Goal: Task Accomplishment & Management: Manage account settings

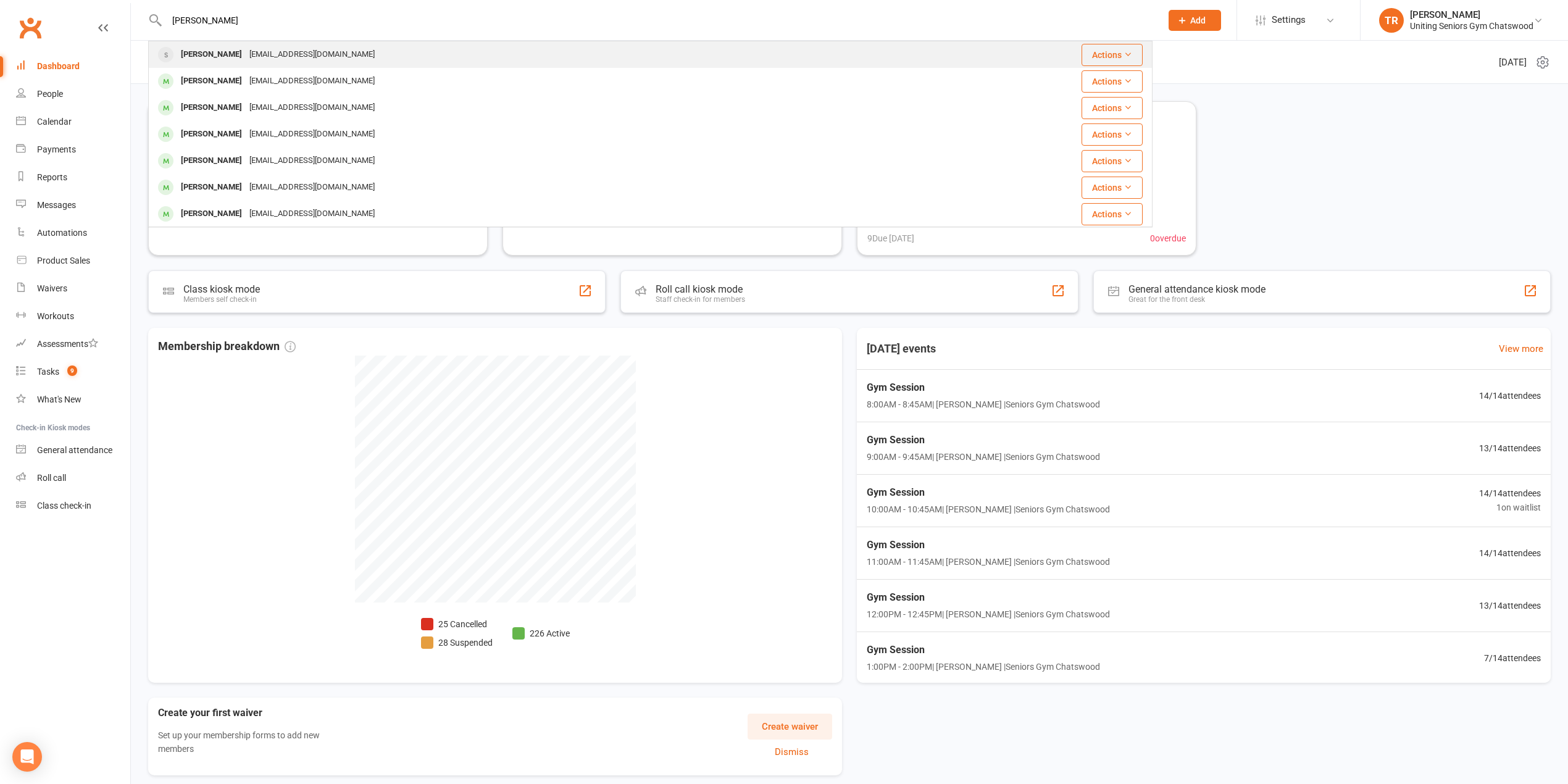
type input "[PERSON_NAME]"
click at [247, 55] on div "[EMAIL_ADDRESS][DOMAIN_NAME]" at bounding box center [312, 54] width 133 height 18
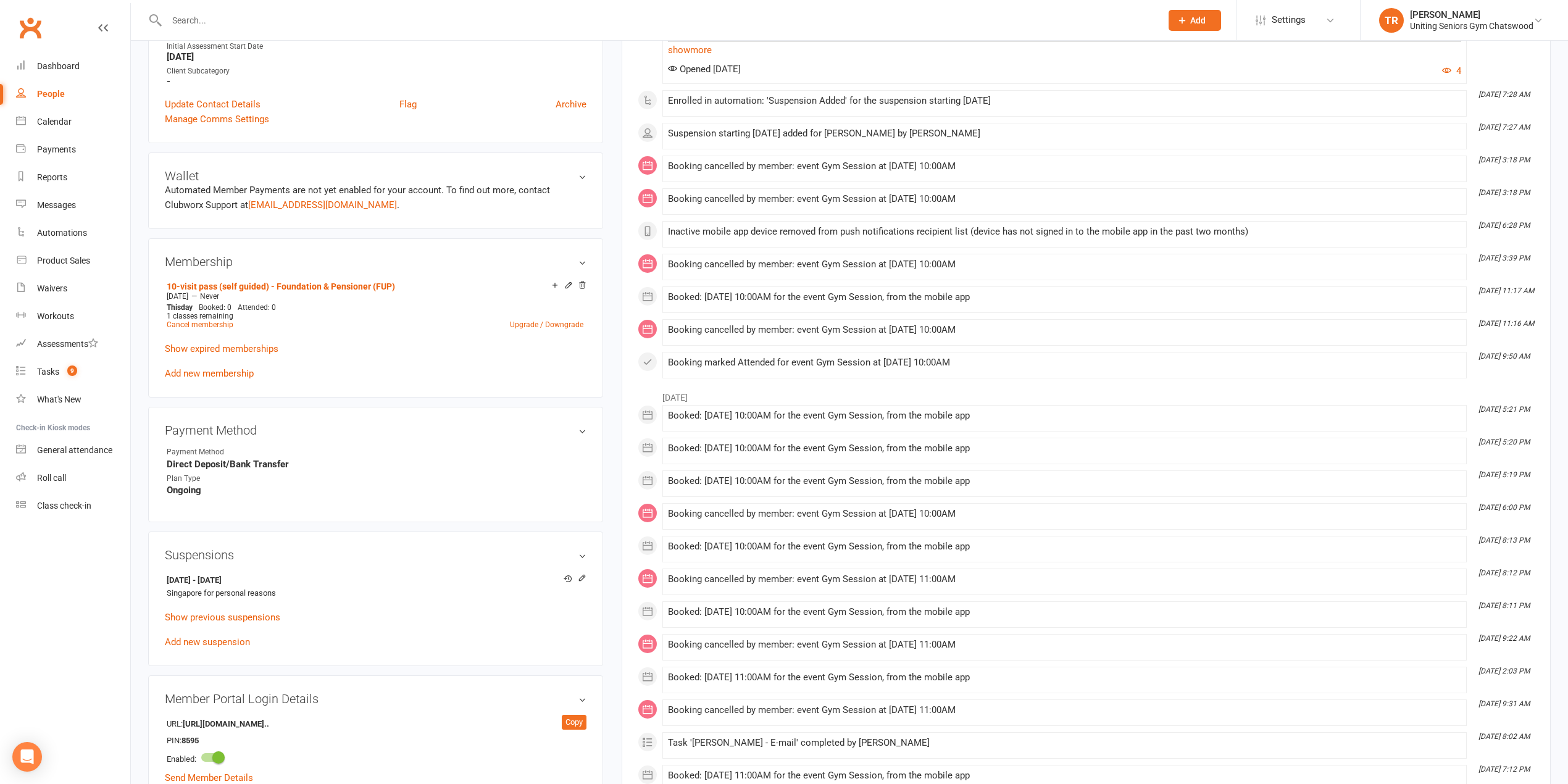
scroll to position [658, 0]
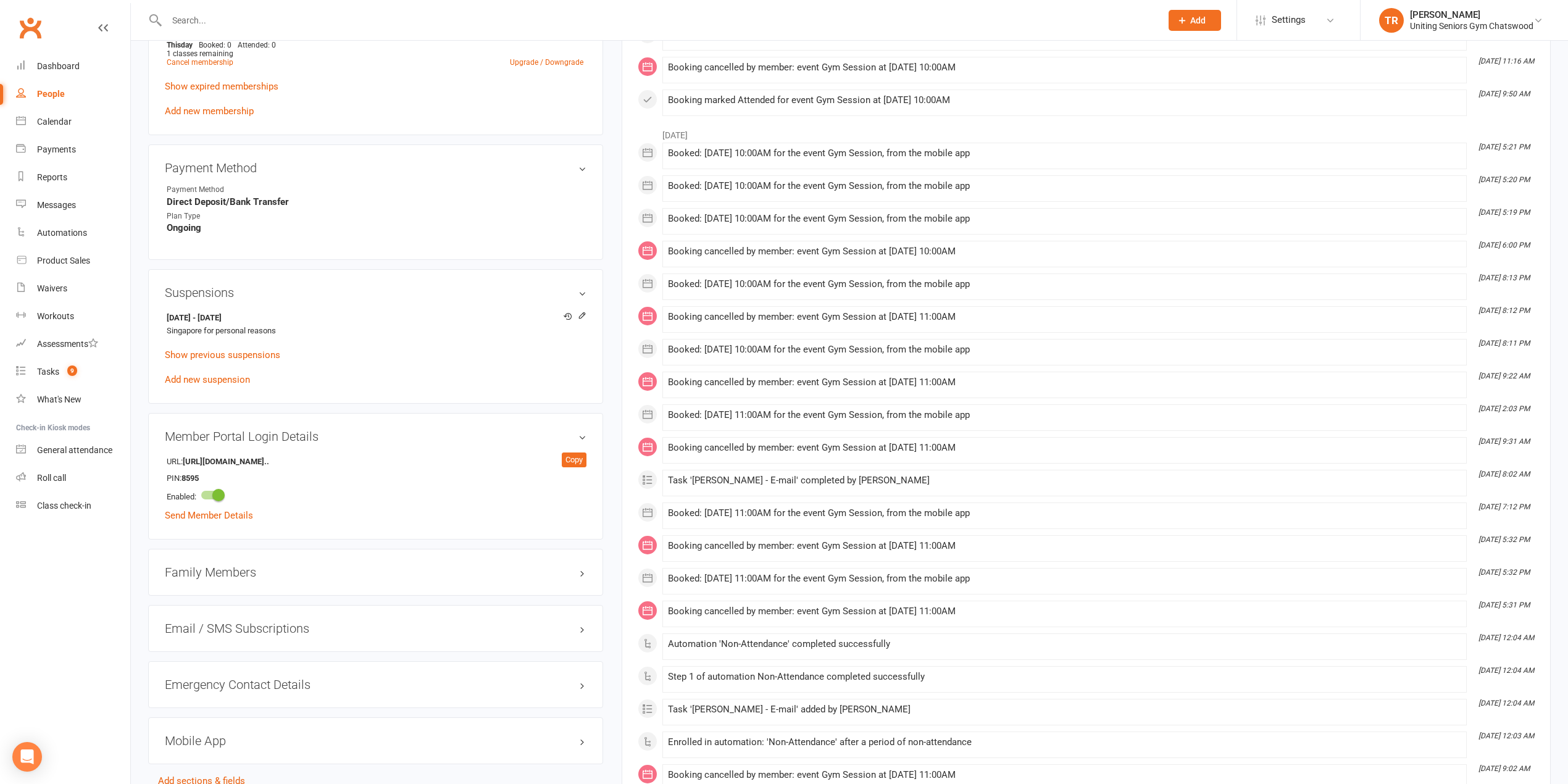
click at [297, 16] on input "text" at bounding box center [658, 20] width 990 height 18
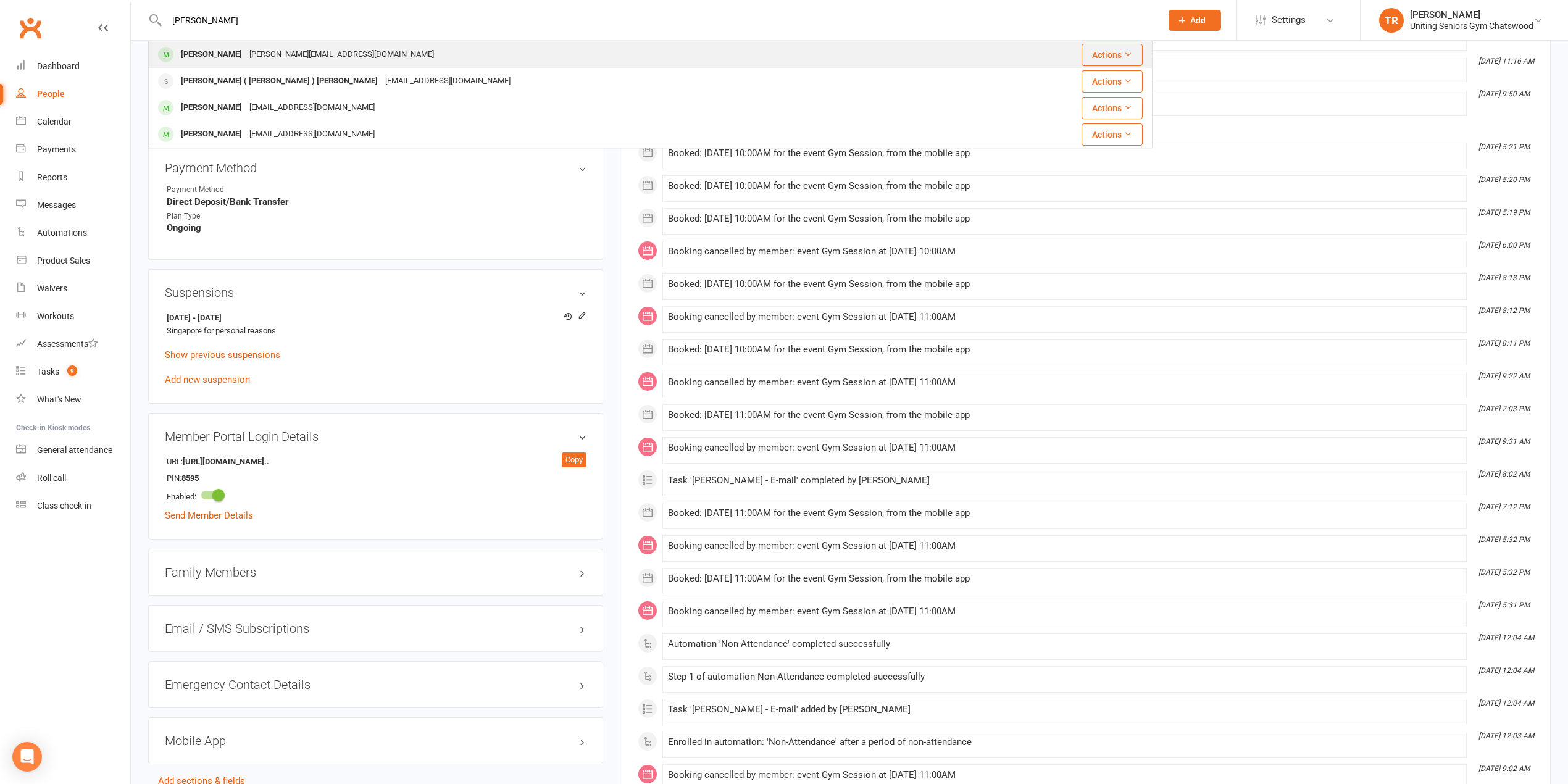
type input "[PERSON_NAME]"
click at [181, 52] on div "[PERSON_NAME]" at bounding box center [211, 54] width 69 height 18
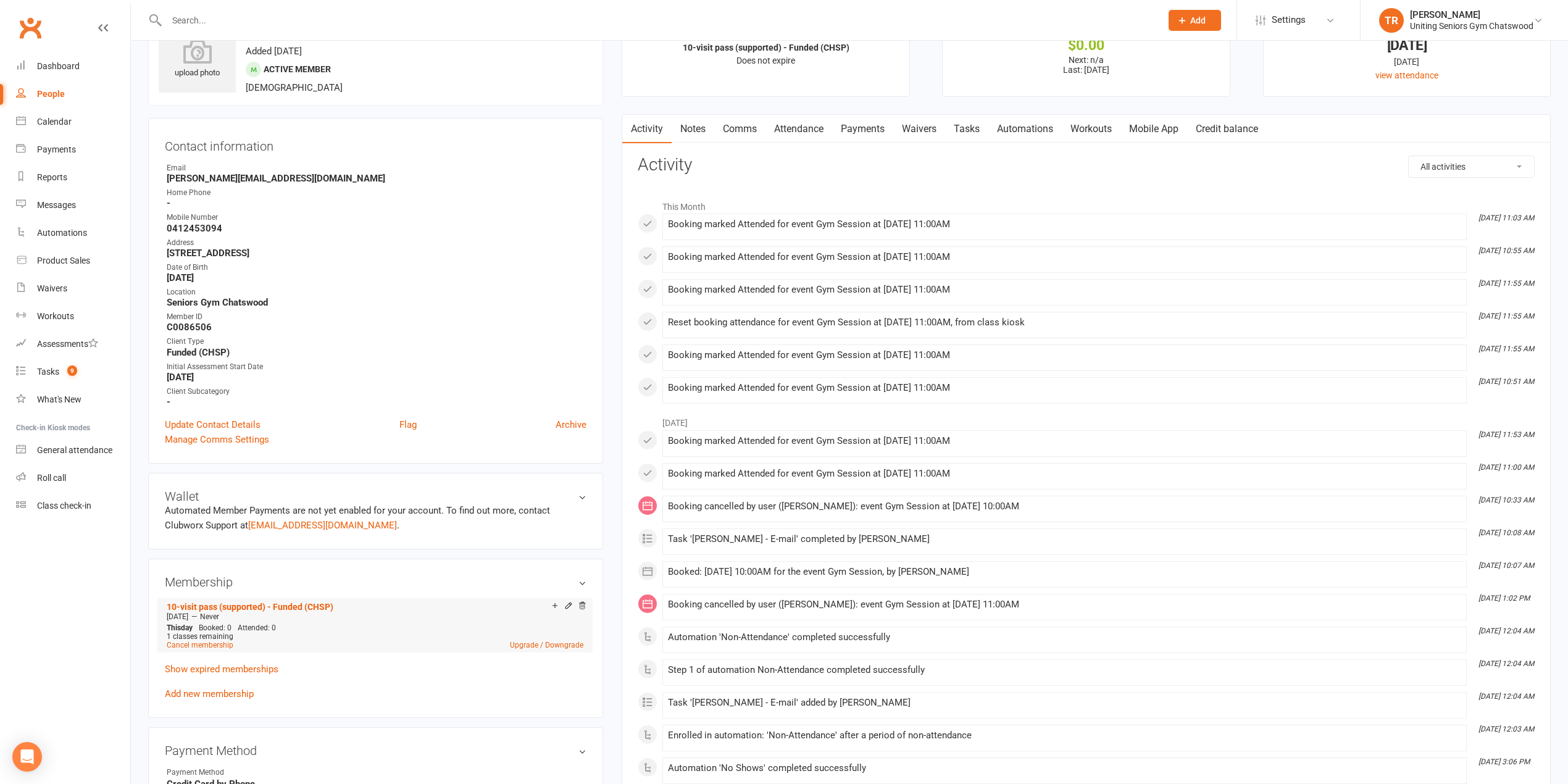
scroll to position [165, 0]
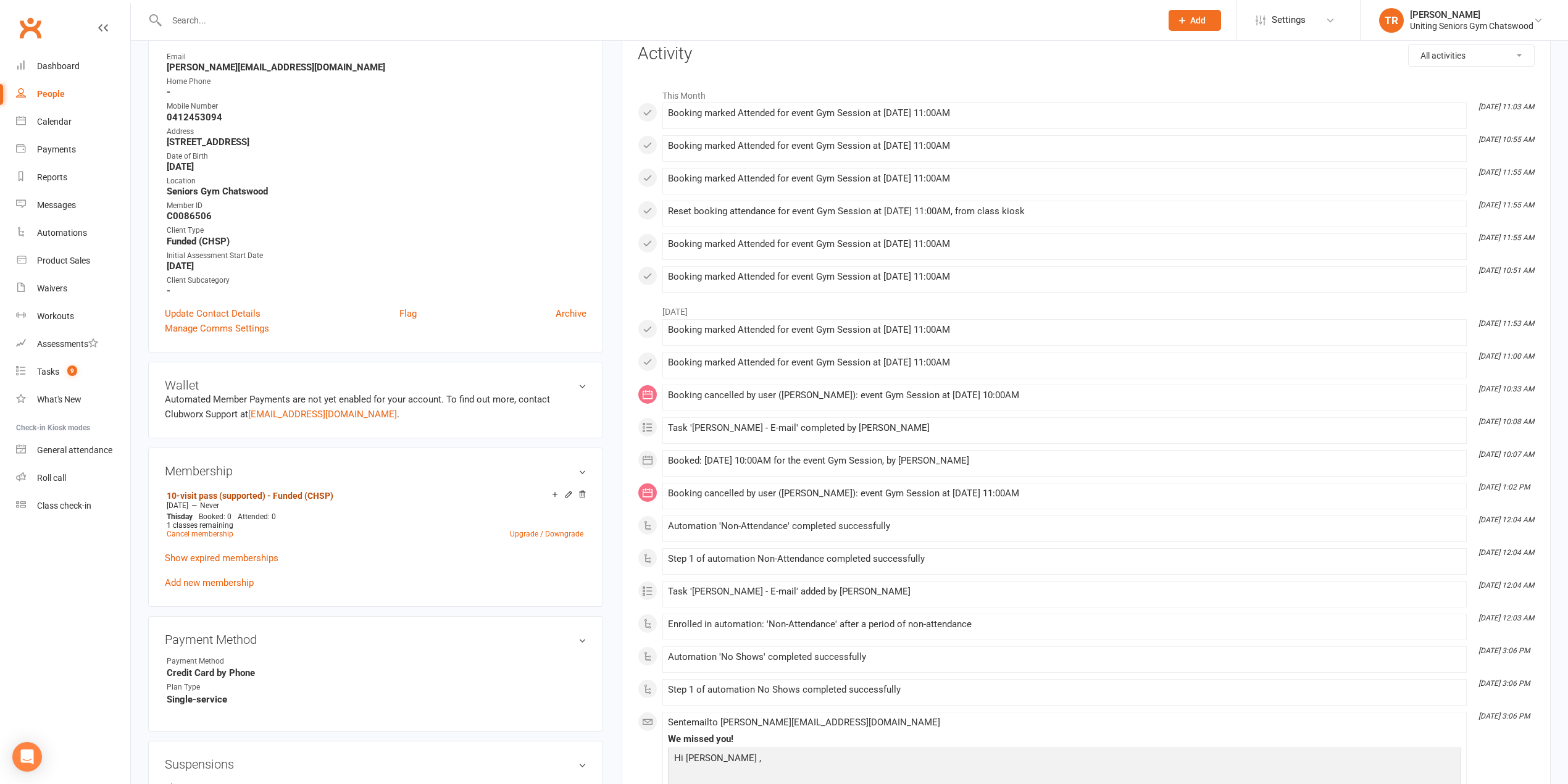
click at [294, 500] on link "10-visit pass (supported) - Funded (CHSP)" at bounding box center [250, 496] width 167 height 10
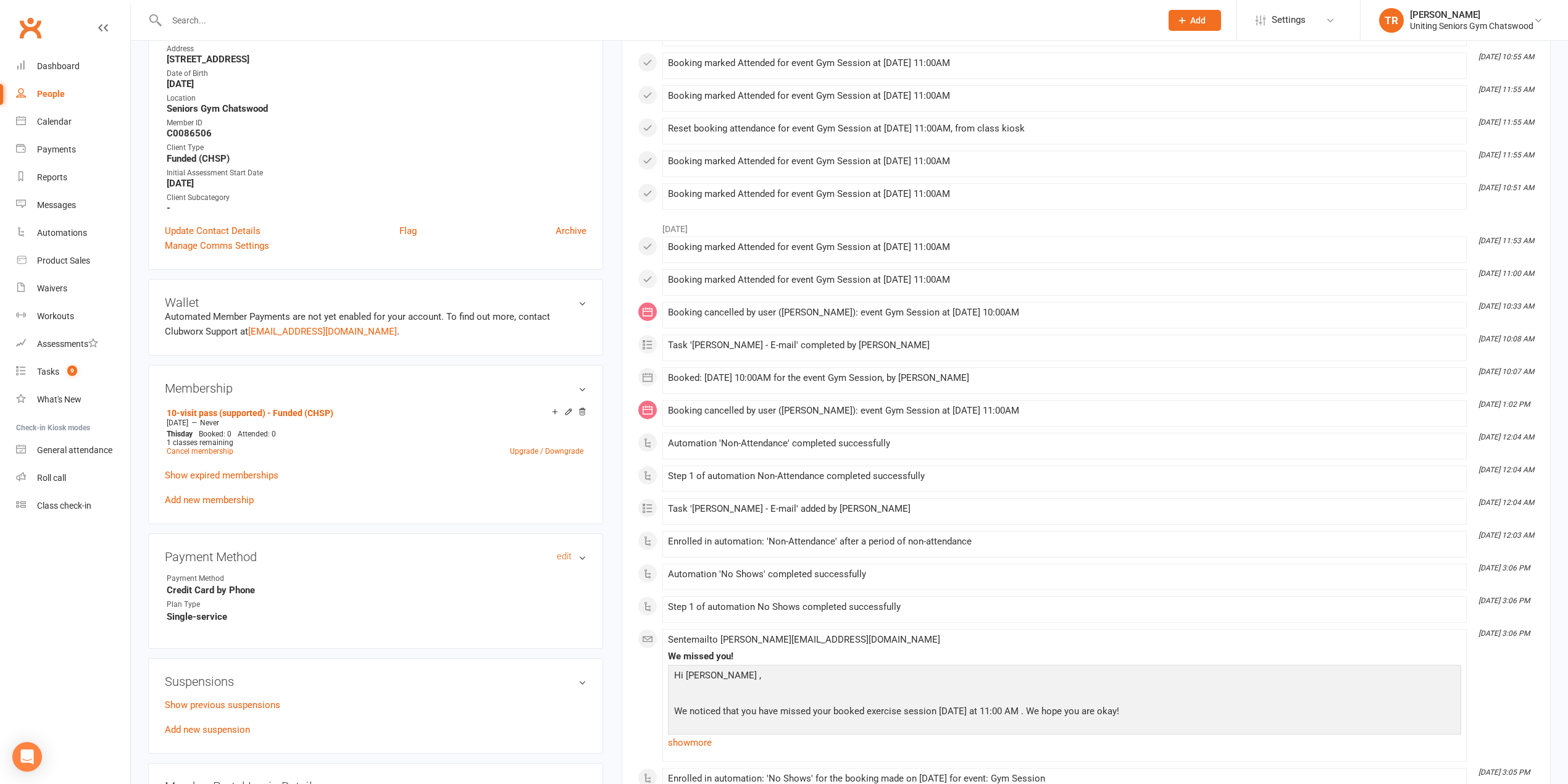
scroll to position [165, 0]
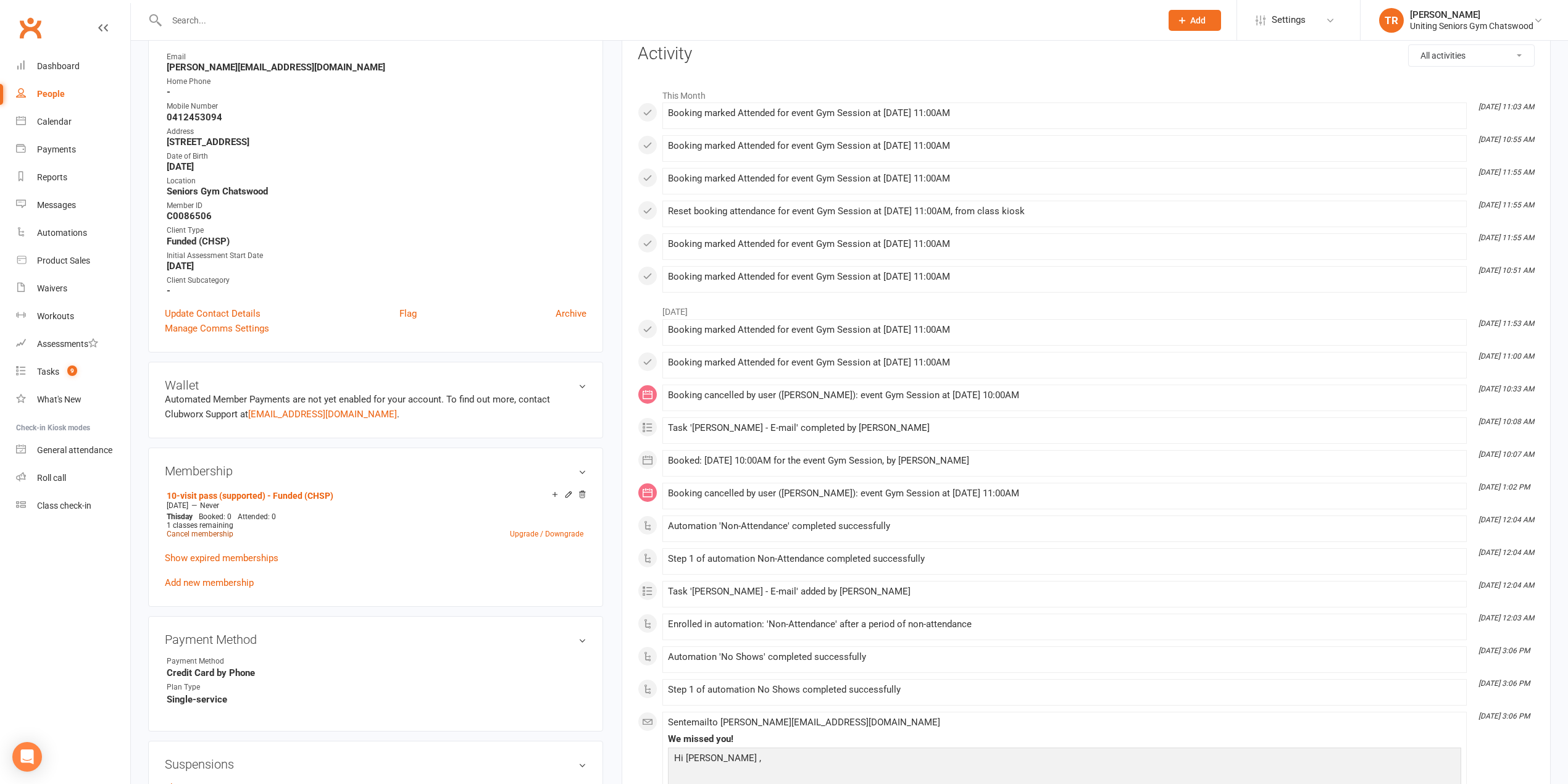
click at [208, 537] on link "Cancel membership" at bounding box center [200, 534] width 66 height 8
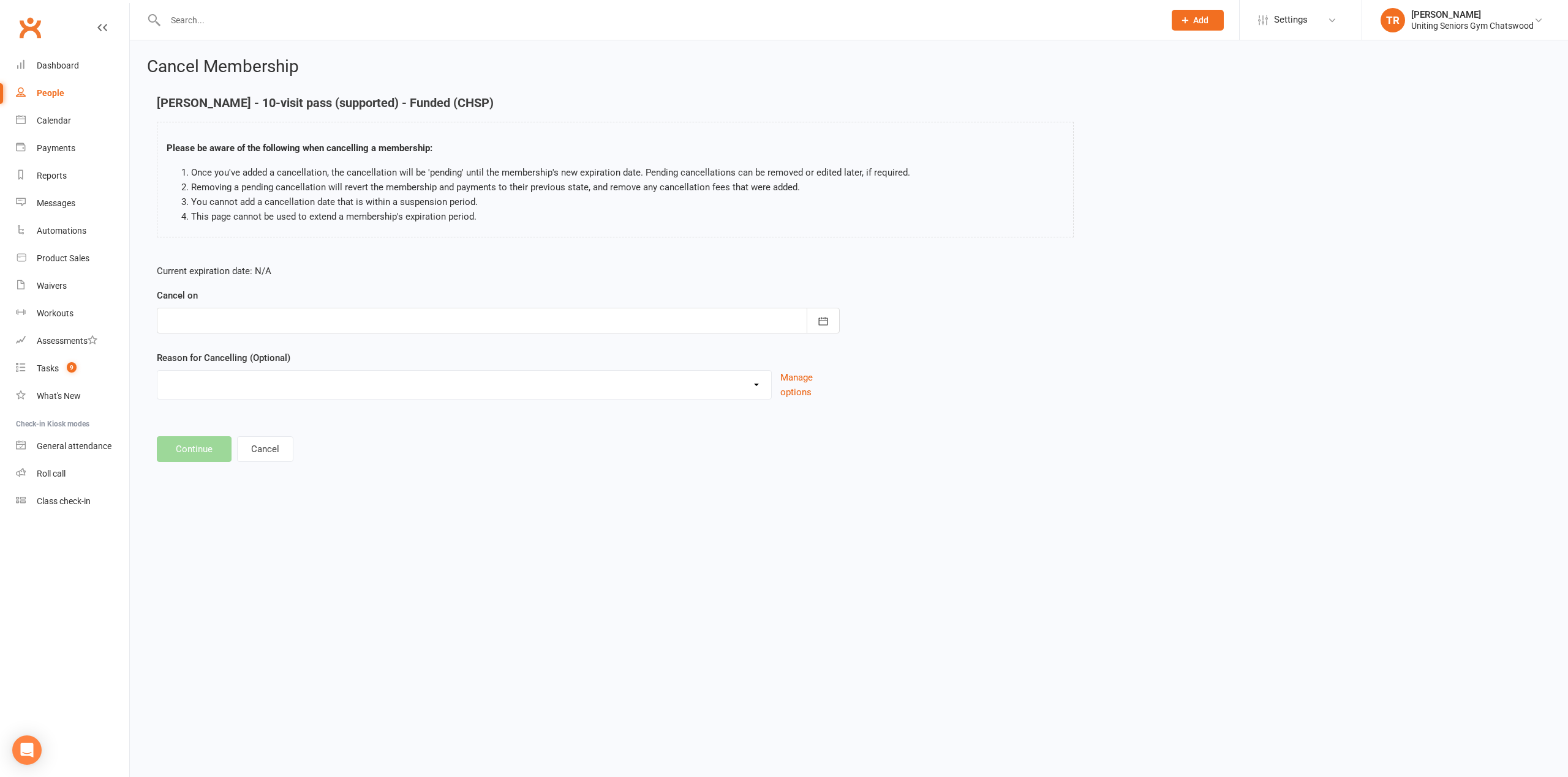
click at [209, 329] on div at bounding box center [498, 320] width 682 height 26
click at [314, 418] on span "11" at bounding box center [315, 423] width 10 height 10
type input "[DATE]"
drag, startPoint x: 180, startPoint y: 448, endPoint x: 380, endPoint y: 475, distance: 201.8
click at [181, 448] on button "Continue" at bounding box center [194, 449] width 75 height 26
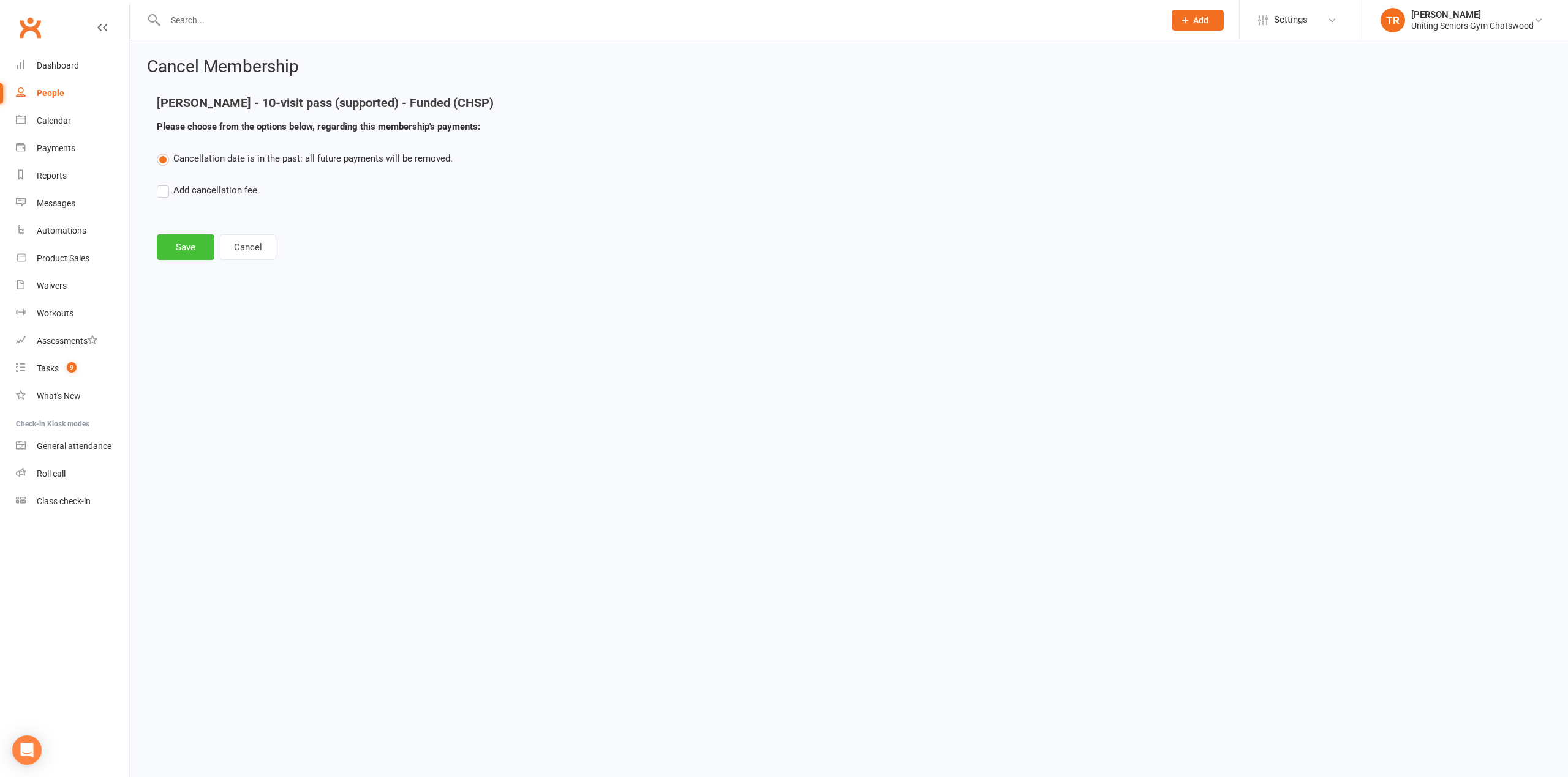
click at [196, 256] on button "Save" at bounding box center [185, 247] width 57 height 26
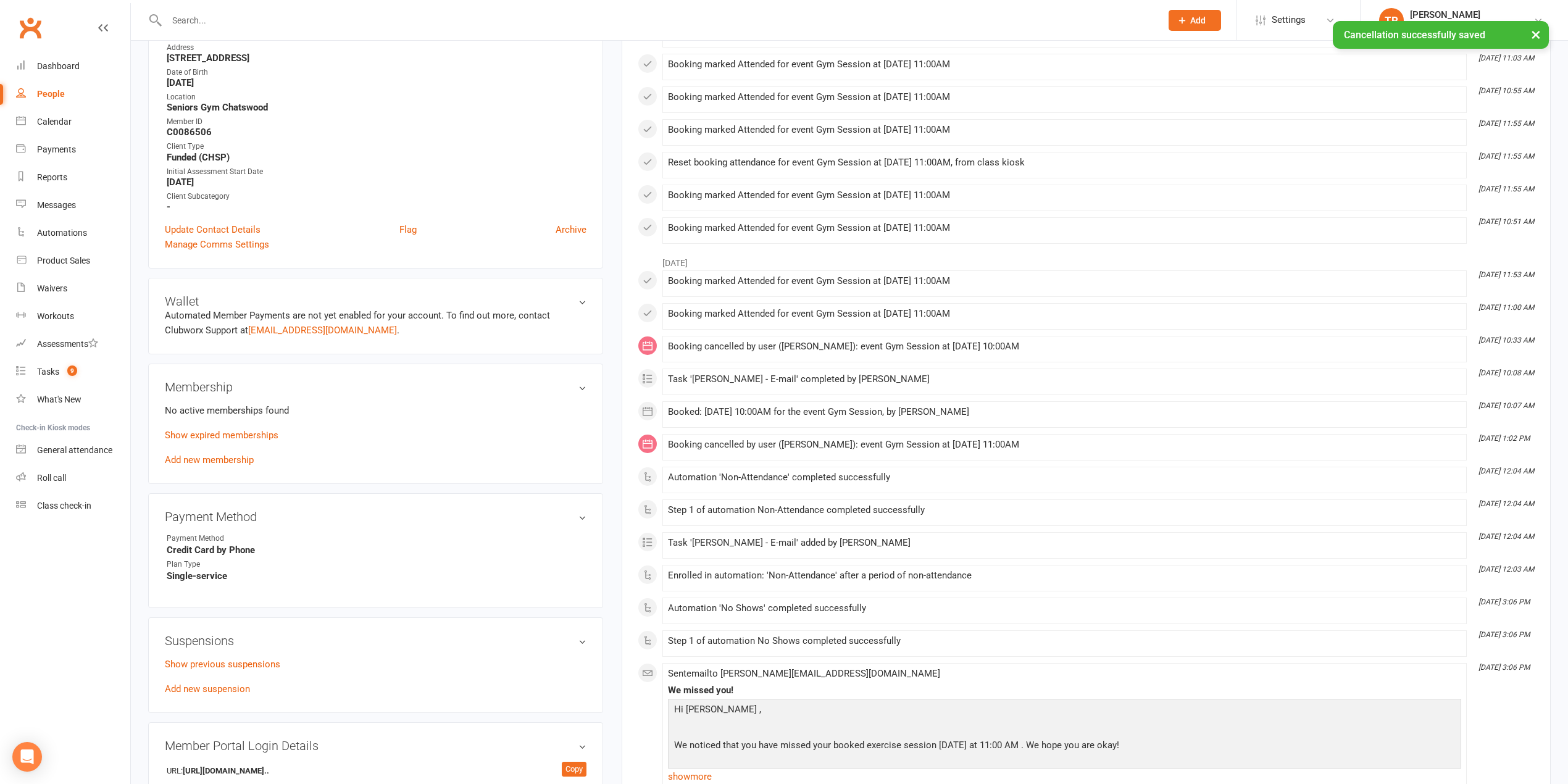
scroll to position [247, 0]
drag, startPoint x: 207, startPoint y: 462, endPoint x: 312, endPoint y: 443, distance: 106.7
click at [207, 463] on link "Add new membership" at bounding box center [209, 458] width 89 height 11
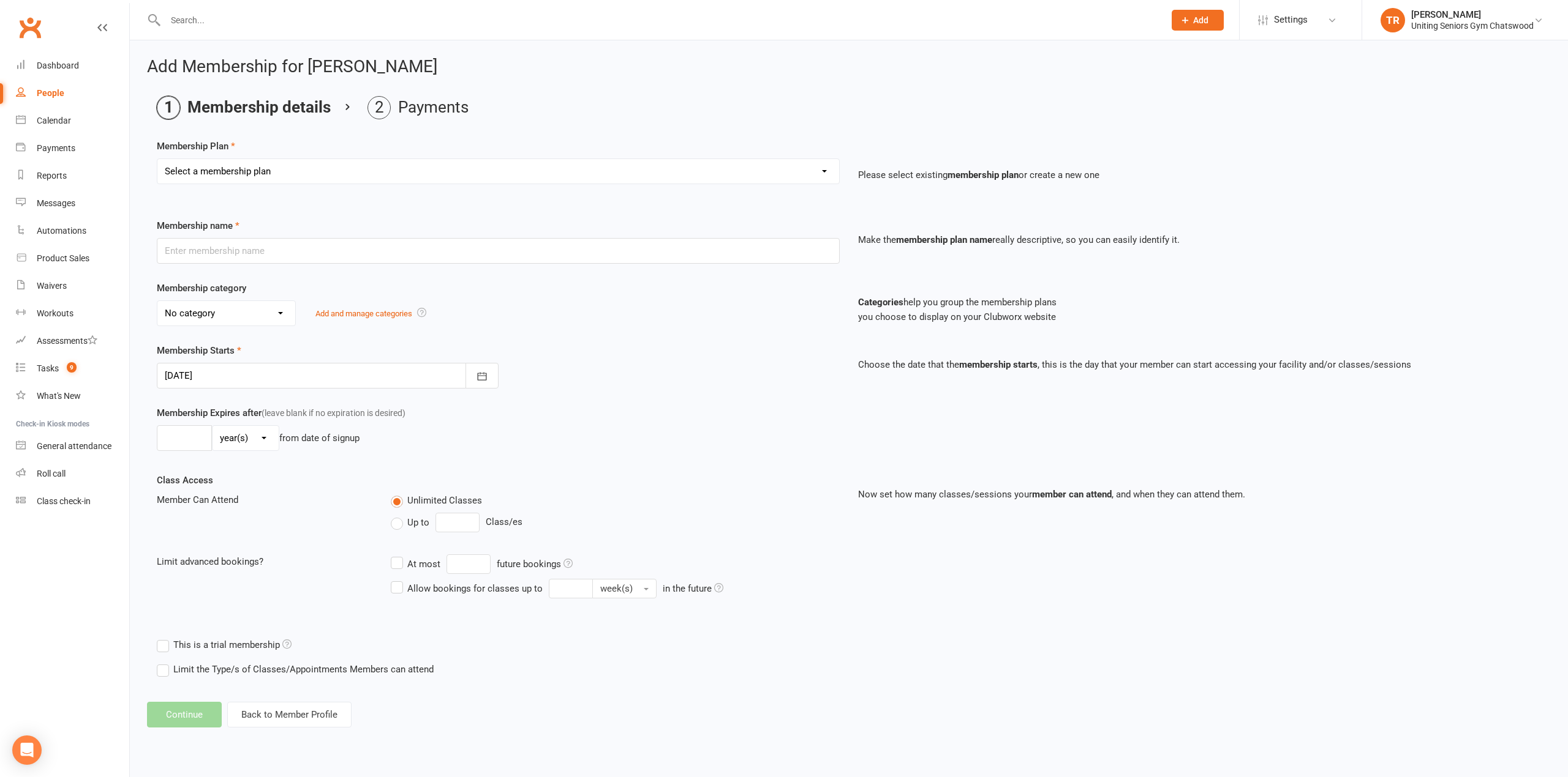
click at [305, 181] on select "Select a membership plan Create new Membership Plan Initial Assessment + Set Up…" at bounding box center [498, 171] width 682 height 24
select select "16"
click at [157, 159] on select "Select a membership plan Create new Membership Plan Initial Assessment + Set Up…" at bounding box center [498, 171] width 682 height 24
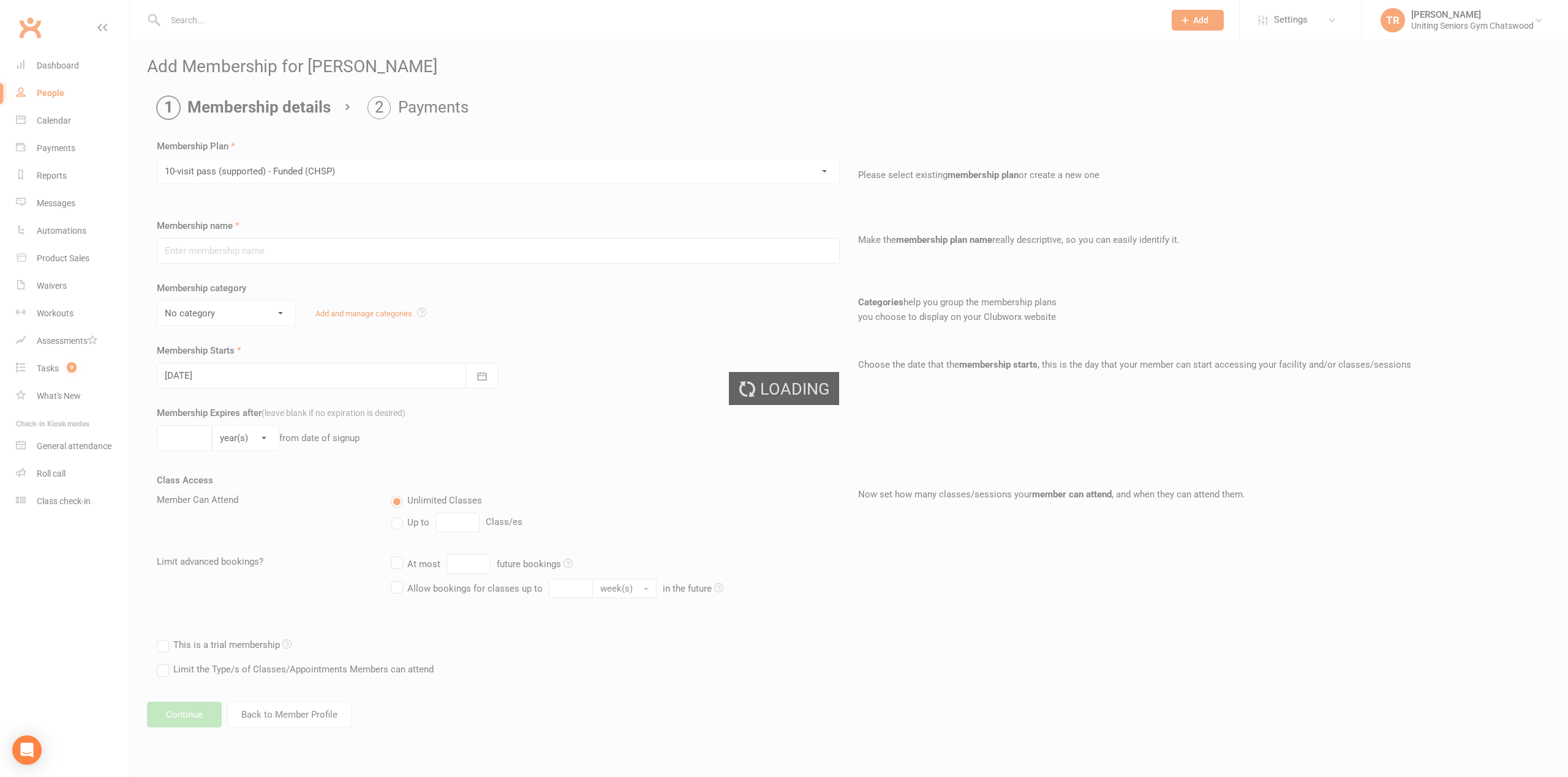
type input "10-visit pass (supported) - Funded (CHSP)"
select select "0"
type input "0"
select select "2"
type input "1"
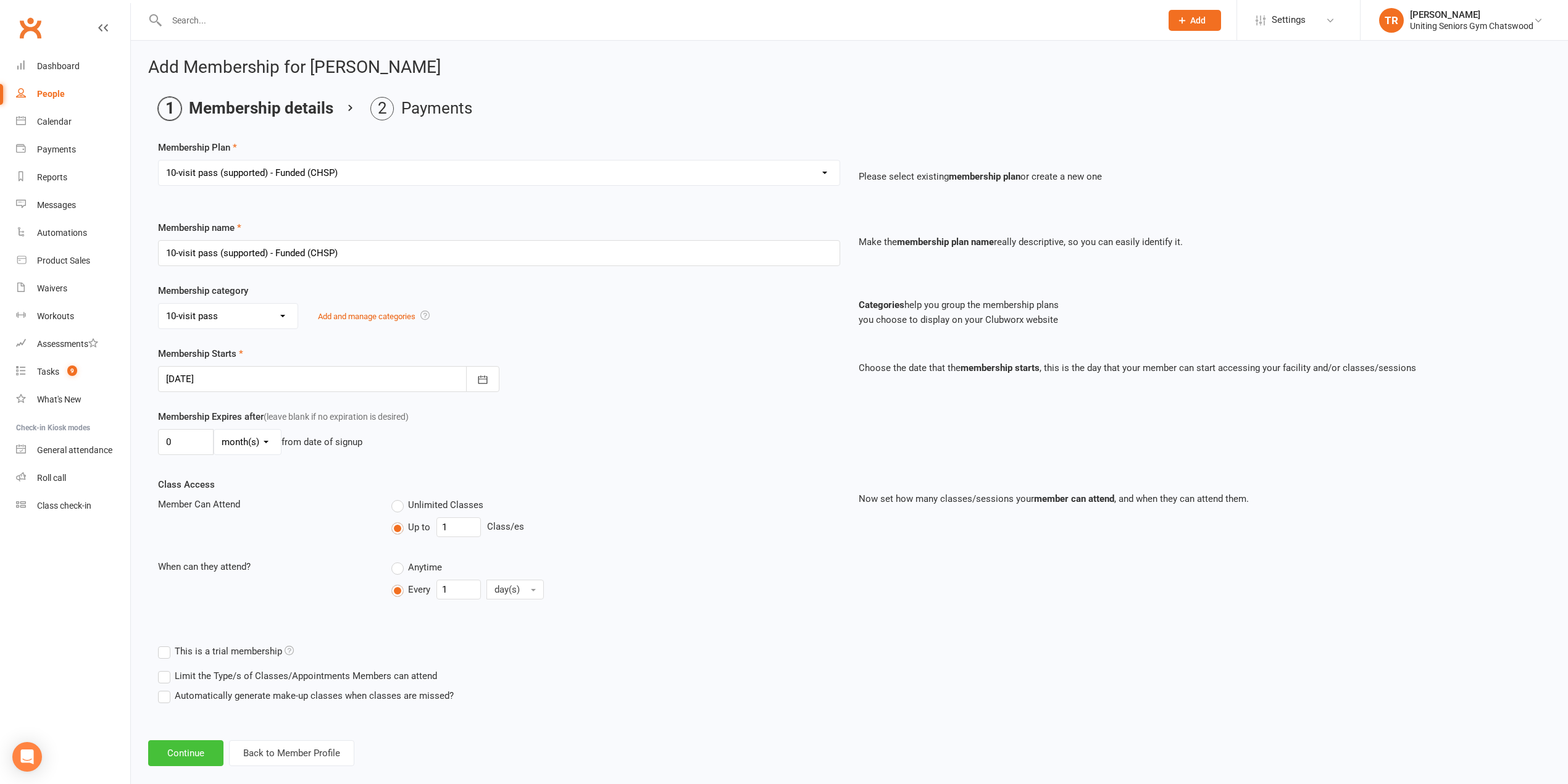
click at [195, 751] on button "Continue" at bounding box center [186, 753] width 76 height 26
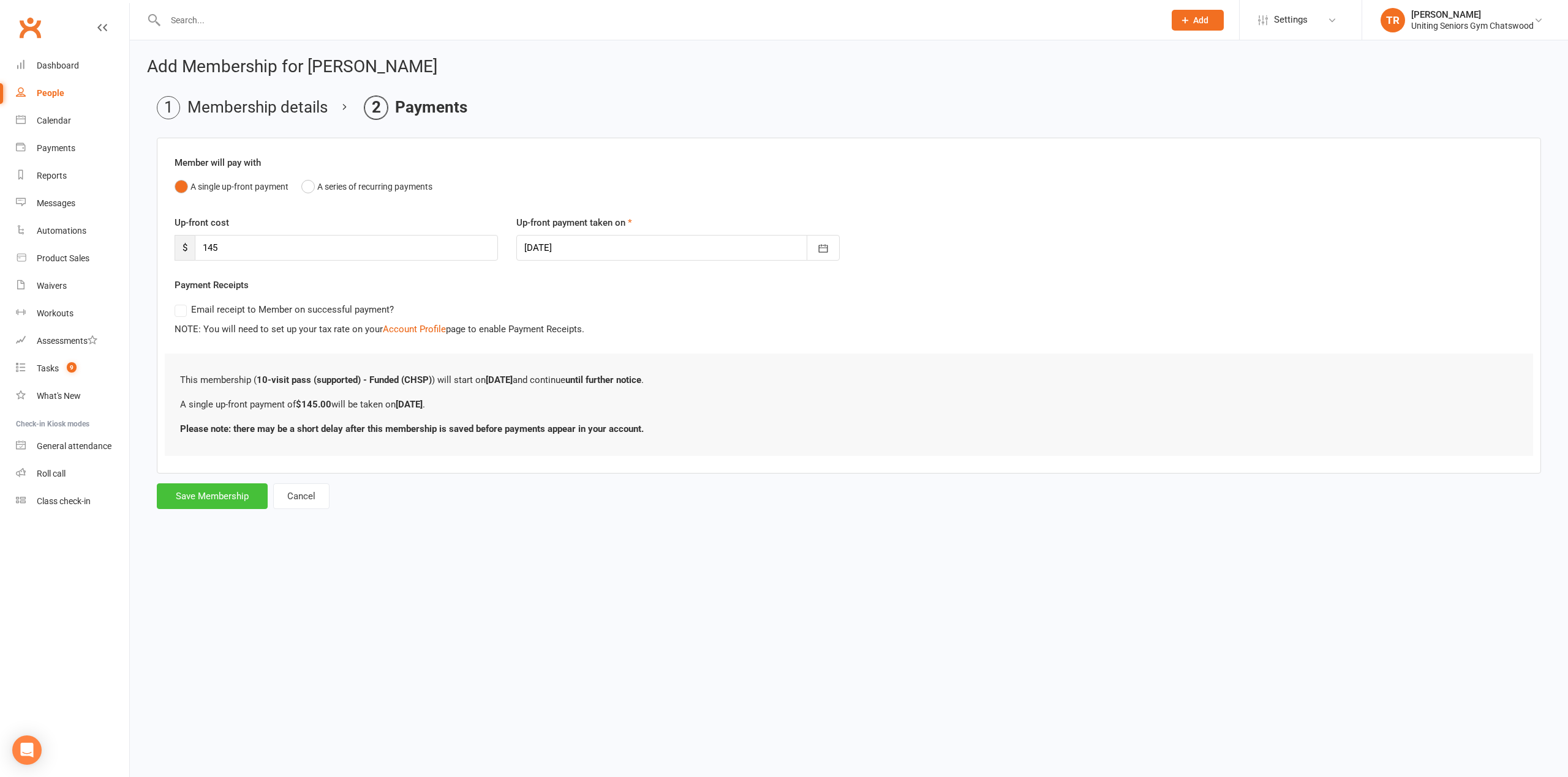
click at [206, 492] on button "Save Membership" at bounding box center [211, 496] width 111 height 26
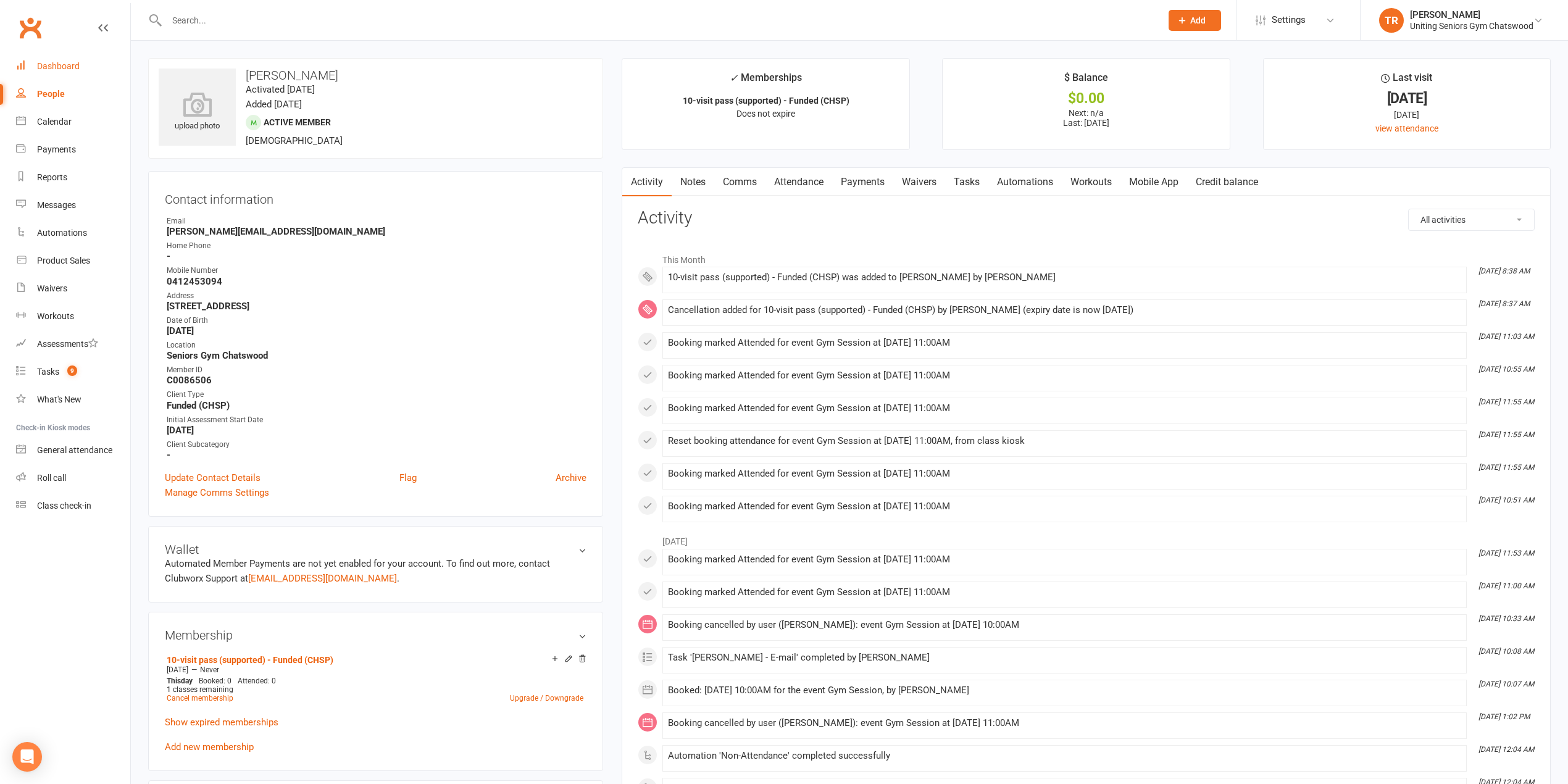
click at [43, 65] on div "Dashboard" at bounding box center [58, 66] width 43 height 10
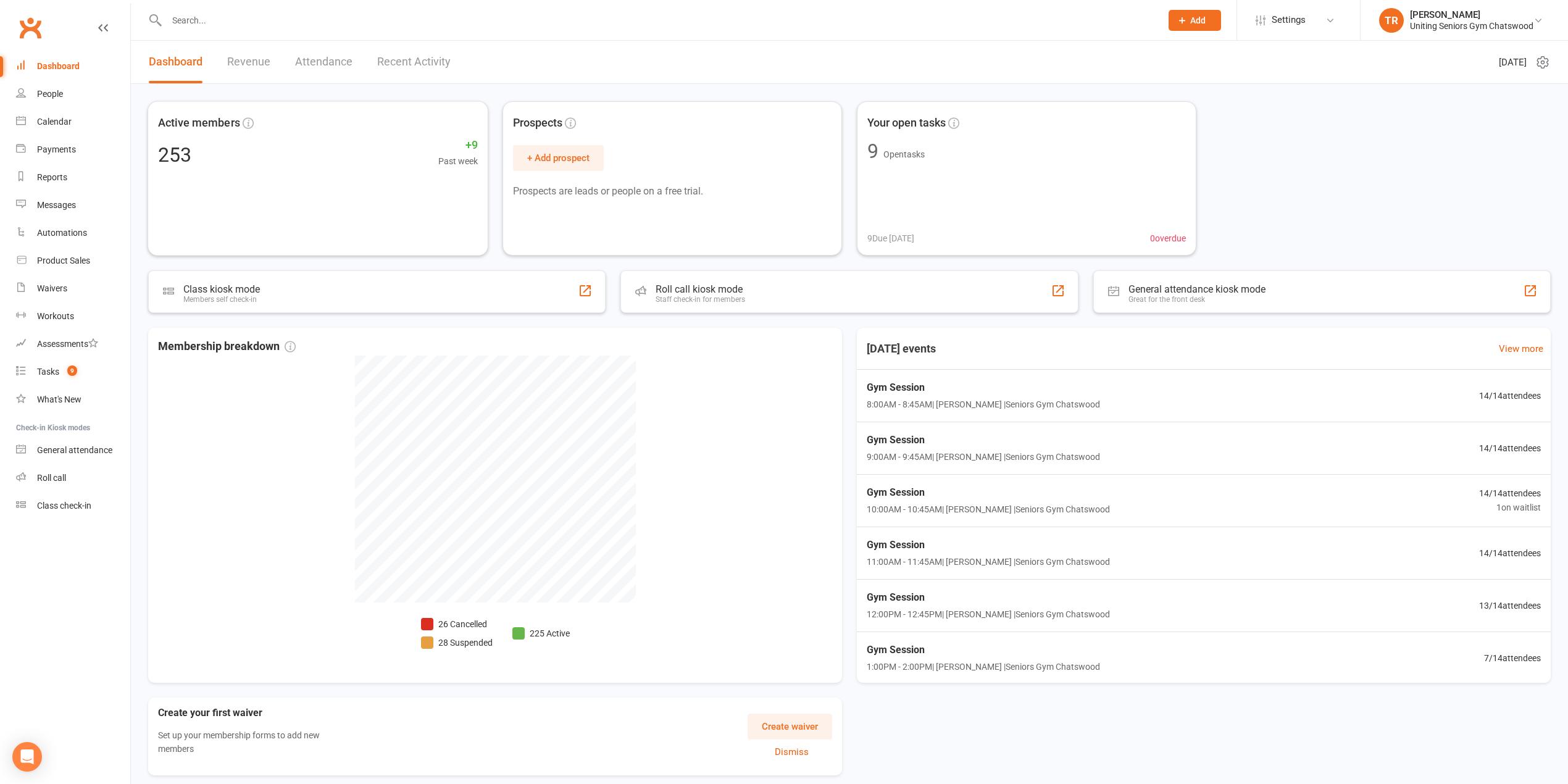
click at [254, 25] on input "text" at bounding box center [658, 20] width 990 height 18
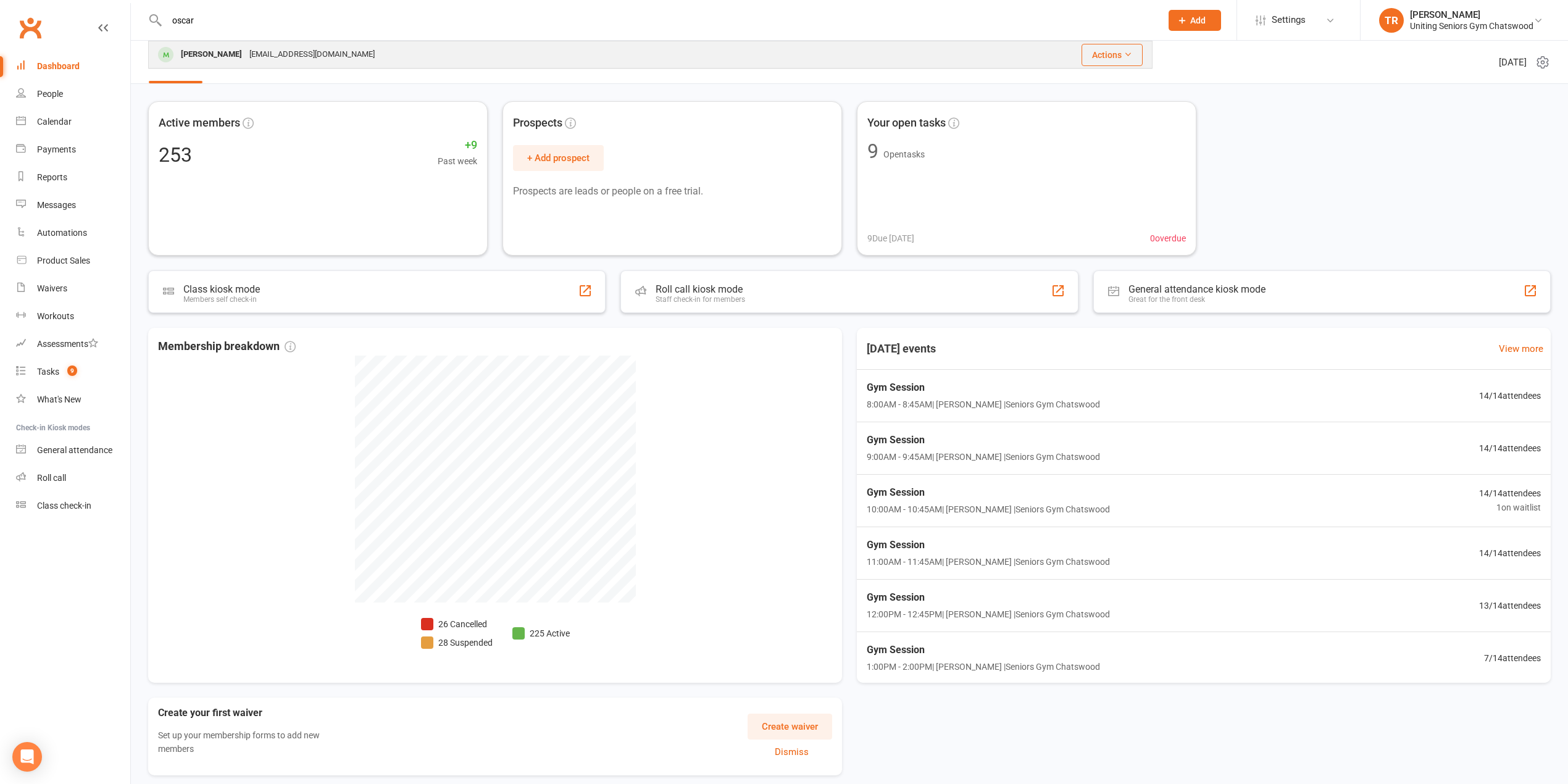
type input "oscar"
click at [231, 57] on div "[PERSON_NAME]" at bounding box center [211, 54] width 69 height 18
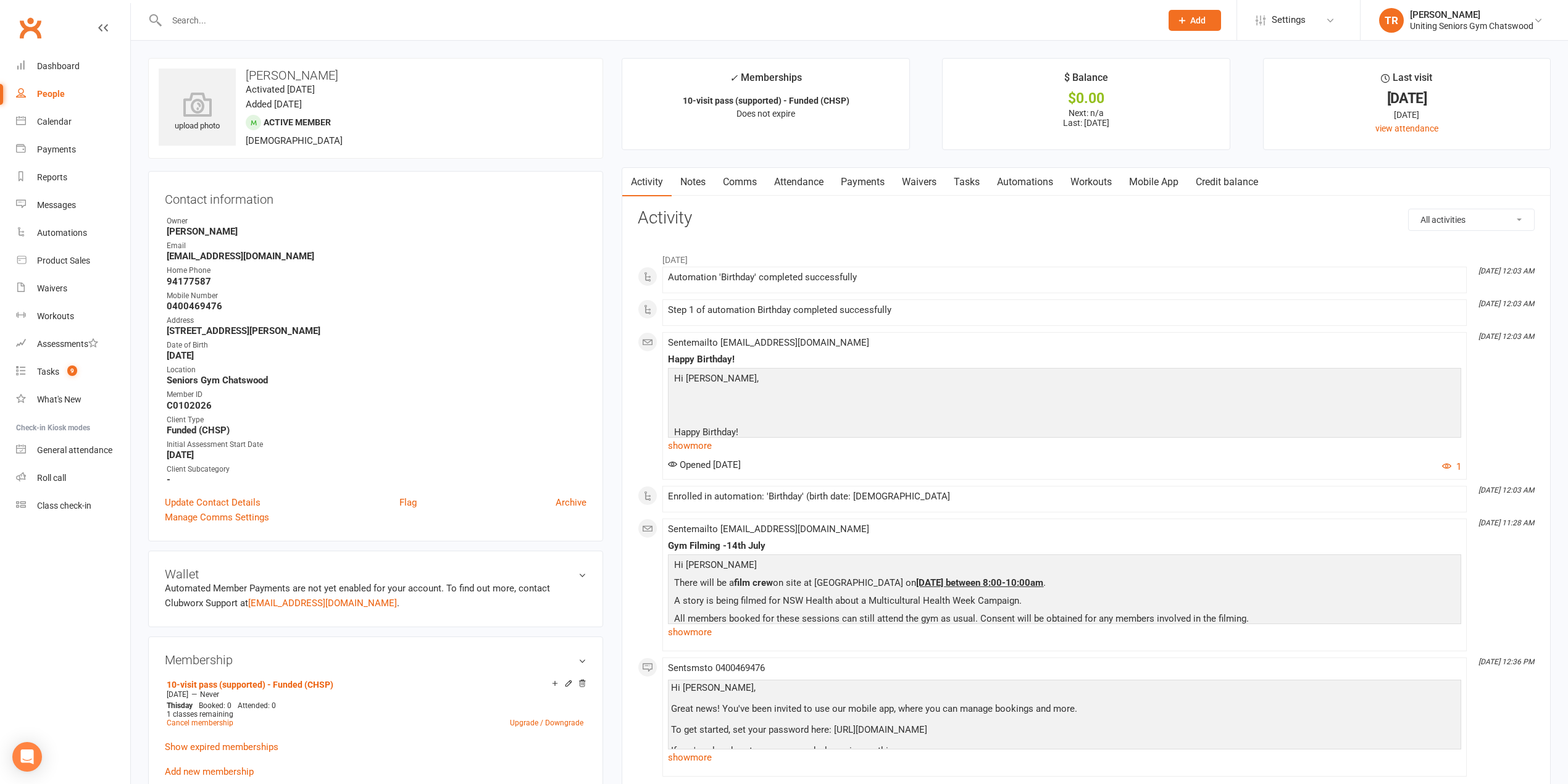
click at [221, 16] on input "text" at bounding box center [658, 20] width 990 height 18
click at [48, 142] on link "Payments" at bounding box center [73, 149] width 114 height 28
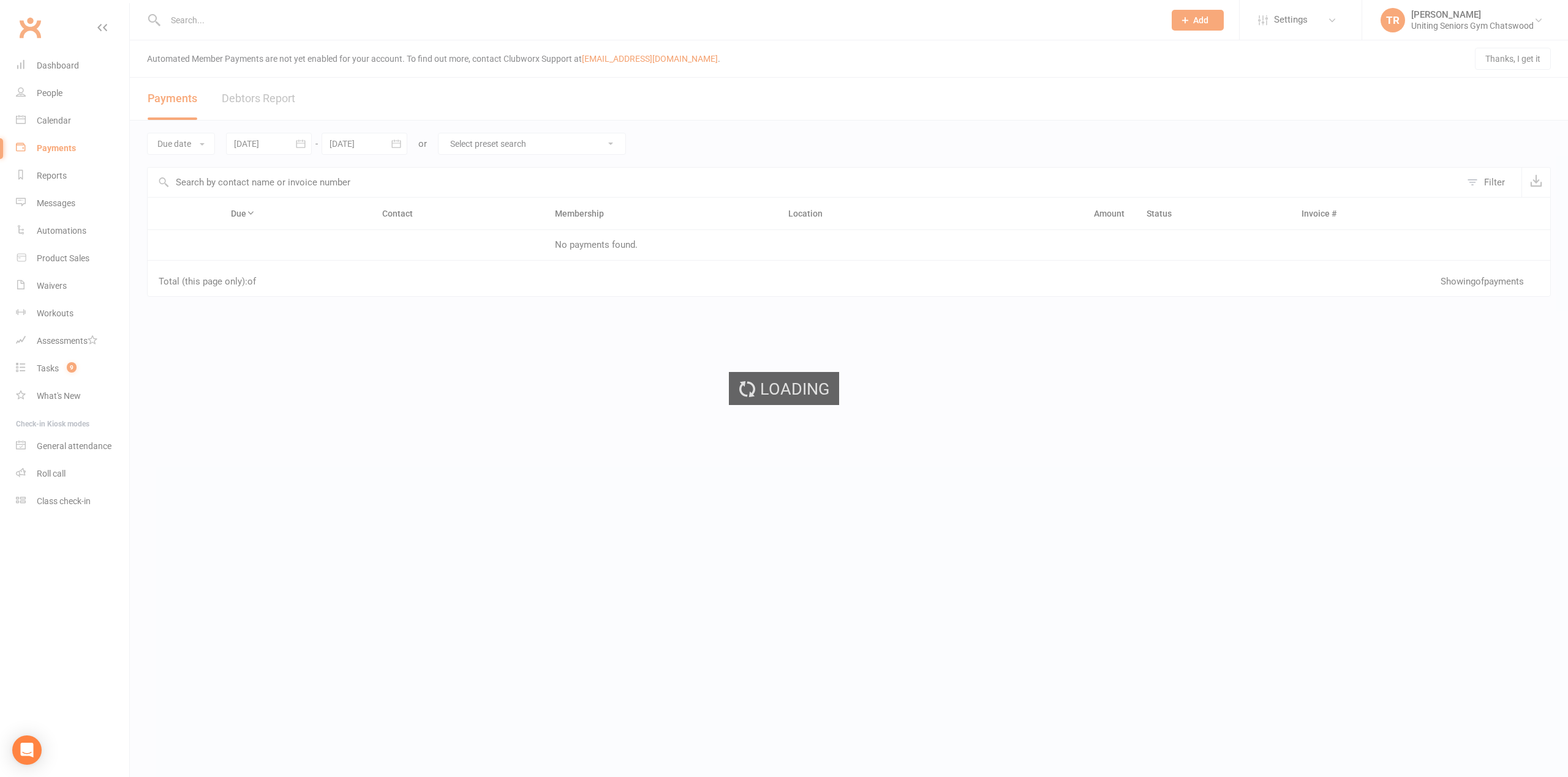
click at [49, 115] on div "Loading" at bounding box center [784, 388] width 1568 height 777
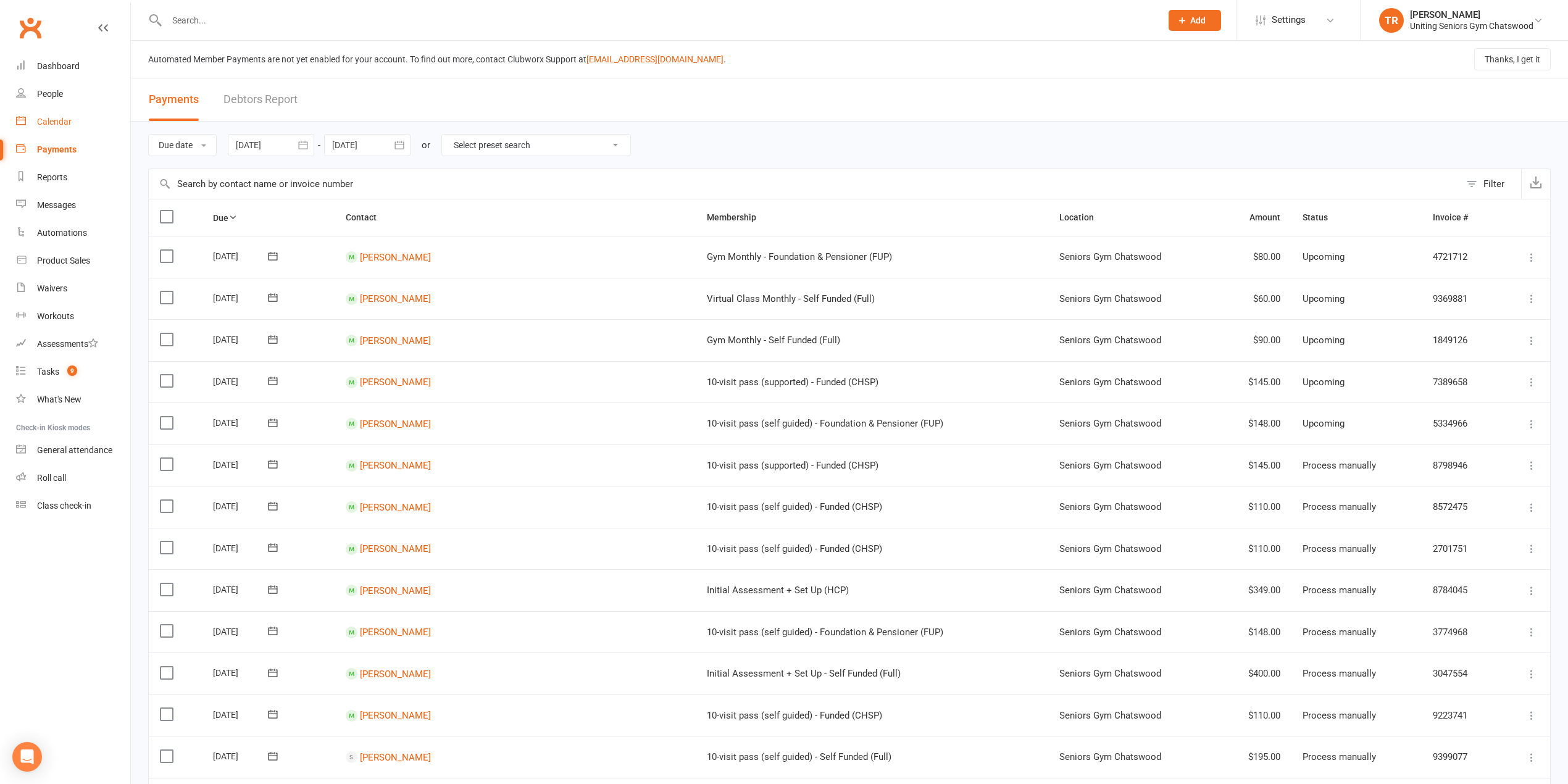
click at [44, 119] on div "Calendar" at bounding box center [54, 122] width 34 height 10
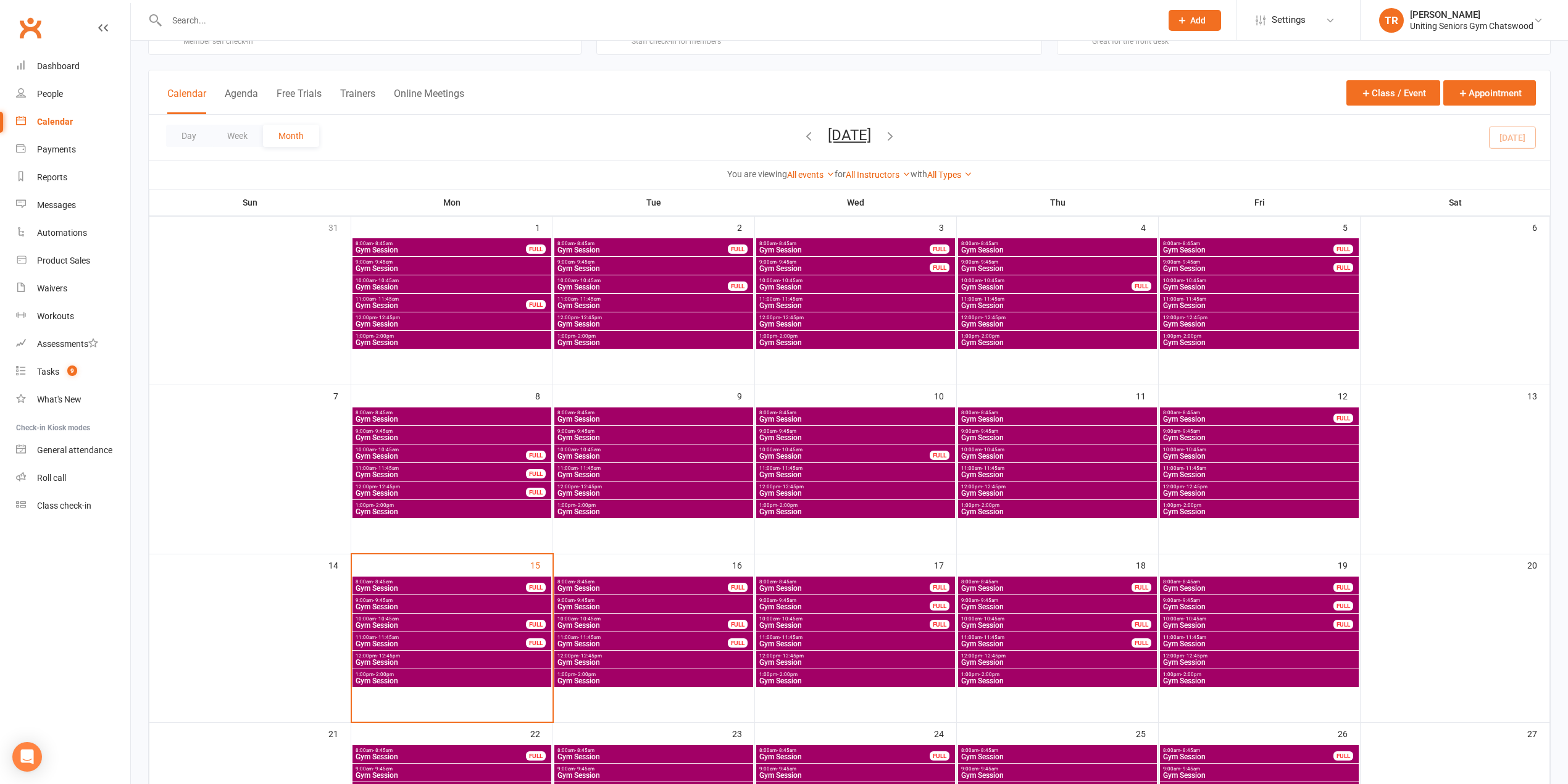
scroll to position [247, 0]
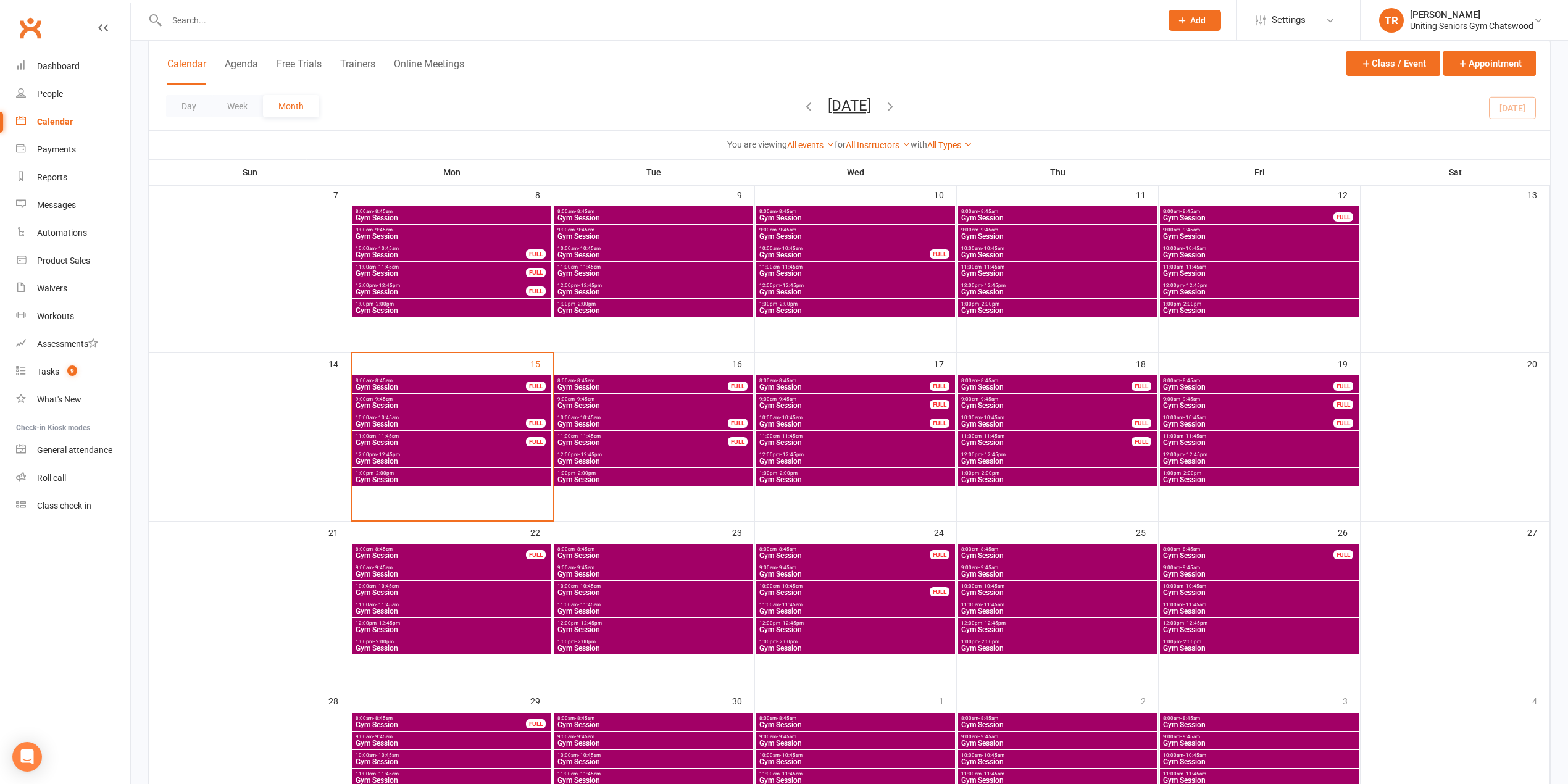
click at [380, 609] on span "Gym Session" at bounding box center [451, 611] width 194 height 8
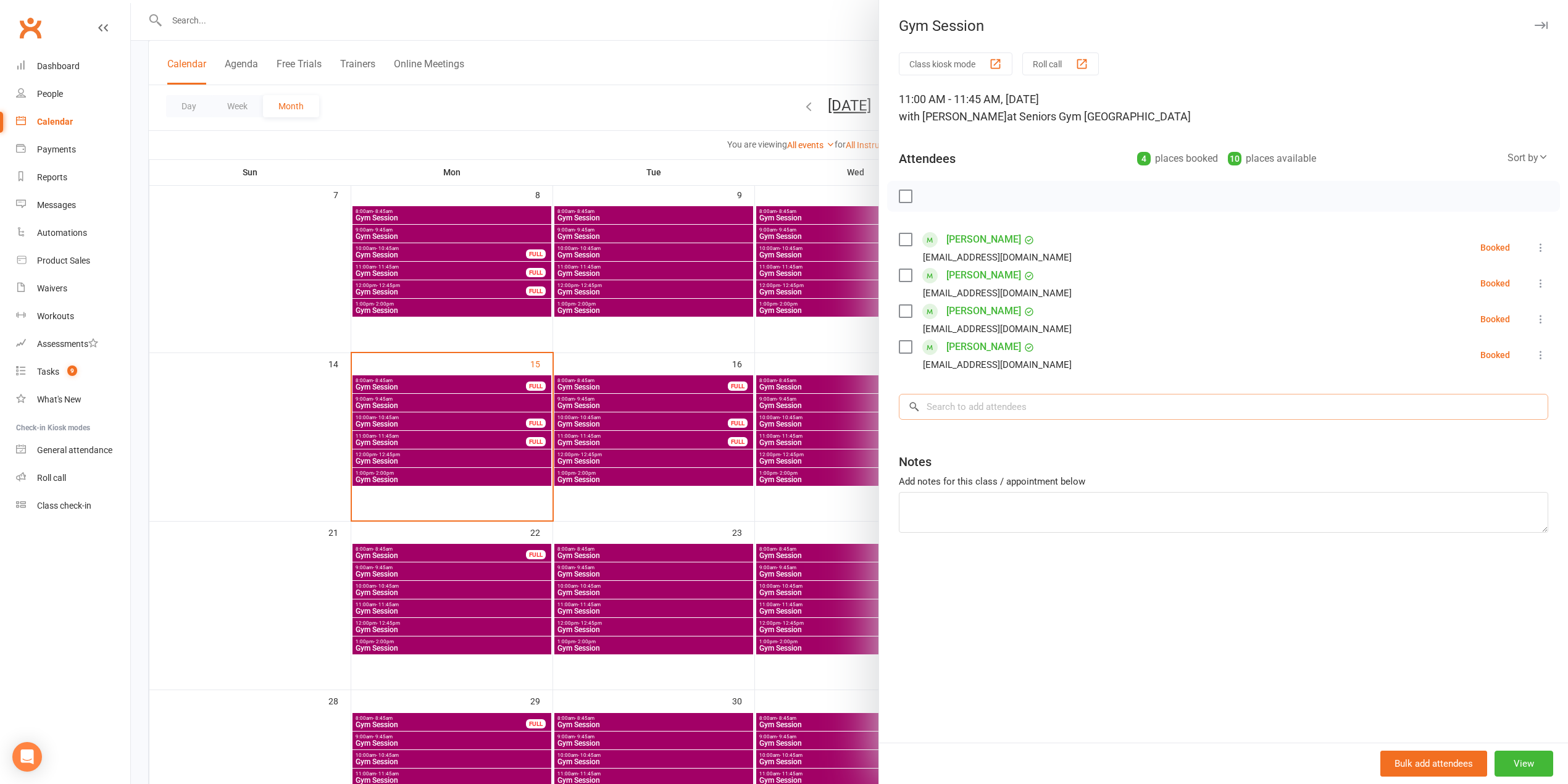
click at [1062, 411] on input "search" at bounding box center [1223, 406] width 649 height 26
type input "oscar"
click at [1050, 436] on span "[EMAIL_ADDRESS][DOMAIN_NAME]" at bounding box center [1055, 431] width 125 height 9
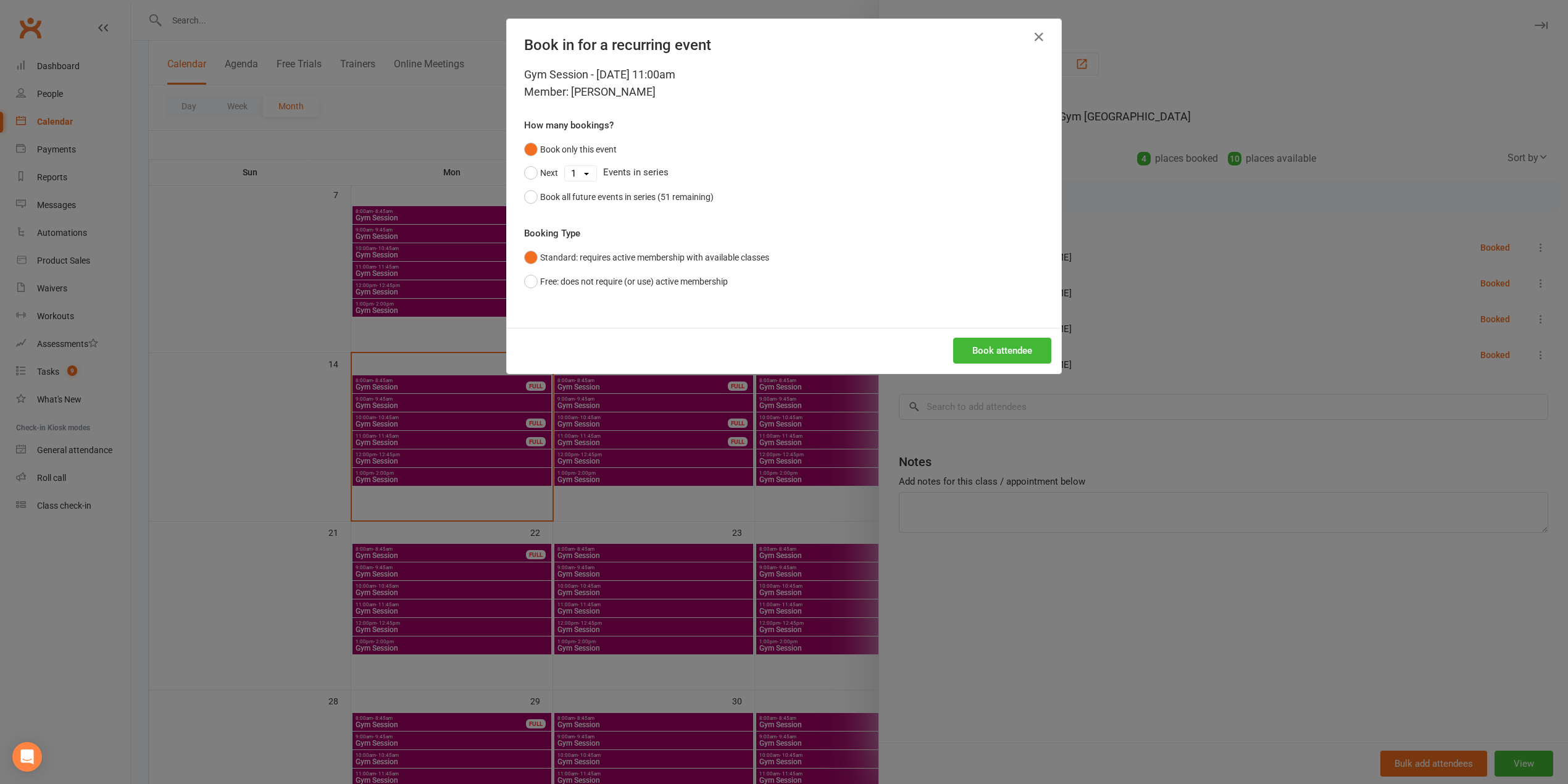
click at [994, 366] on div "Book attendee" at bounding box center [784, 351] width 555 height 45
click at [993, 357] on button "Book attendee" at bounding box center [1002, 350] width 98 height 26
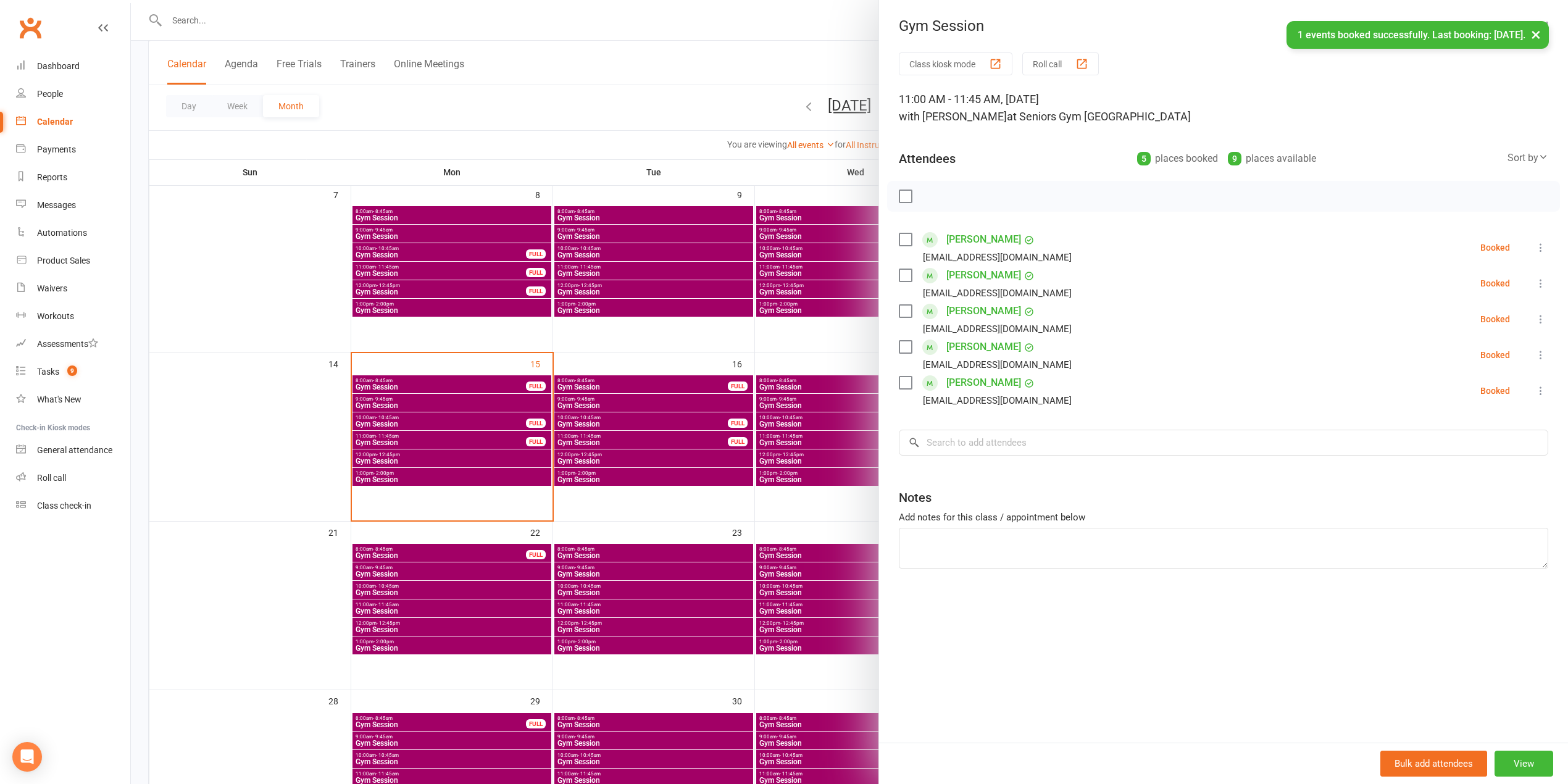
click at [605, 81] on div at bounding box center [849, 392] width 1437 height 784
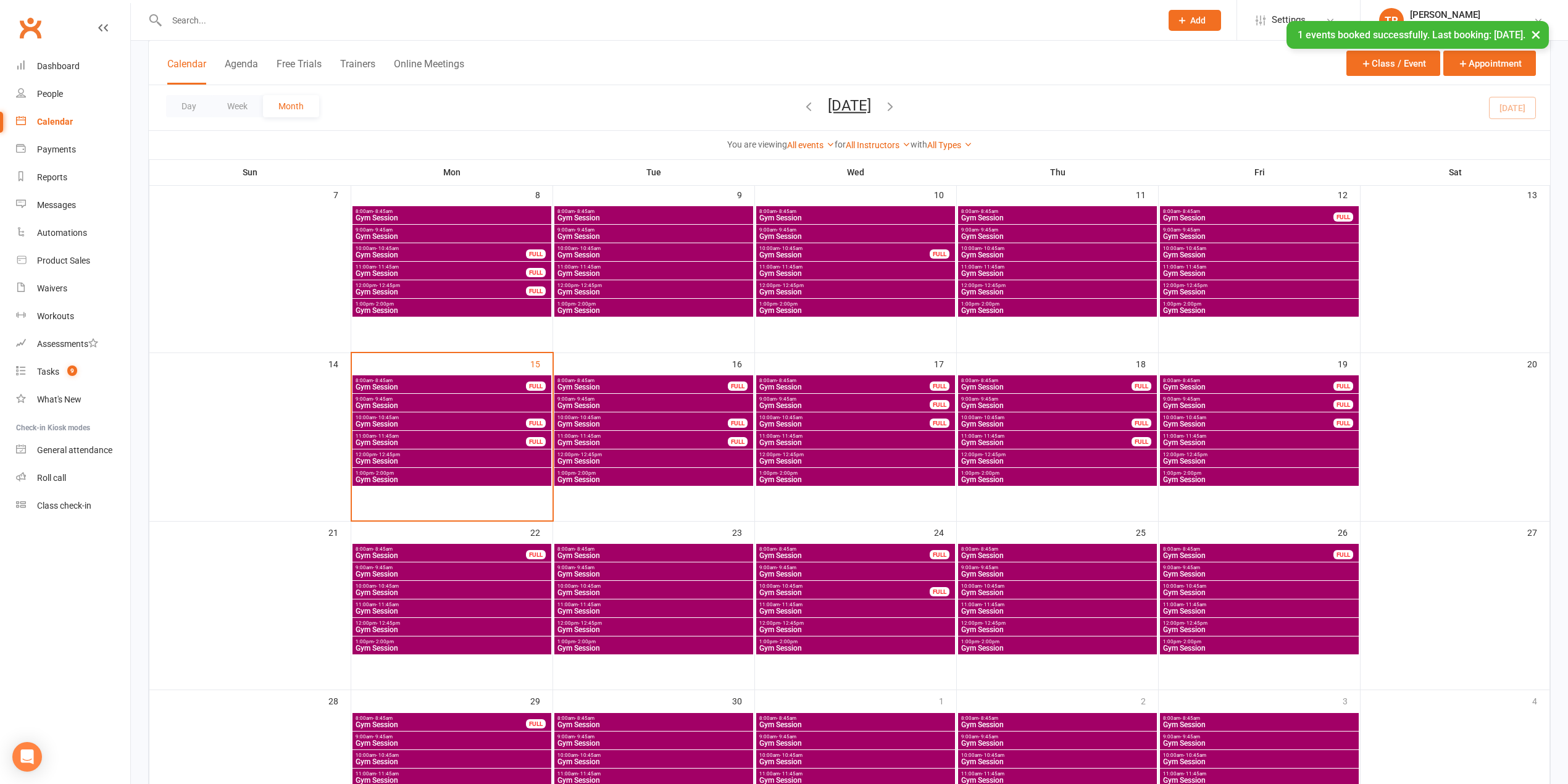
click at [33, 21] on div "× 1 events booked successfully. Last booking: [DATE]." at bounding box center [776, 21] width 1552 height 0
click at [78, 363] on link "Tasks 9" at bounding box center [73, 372] width 114 height 28
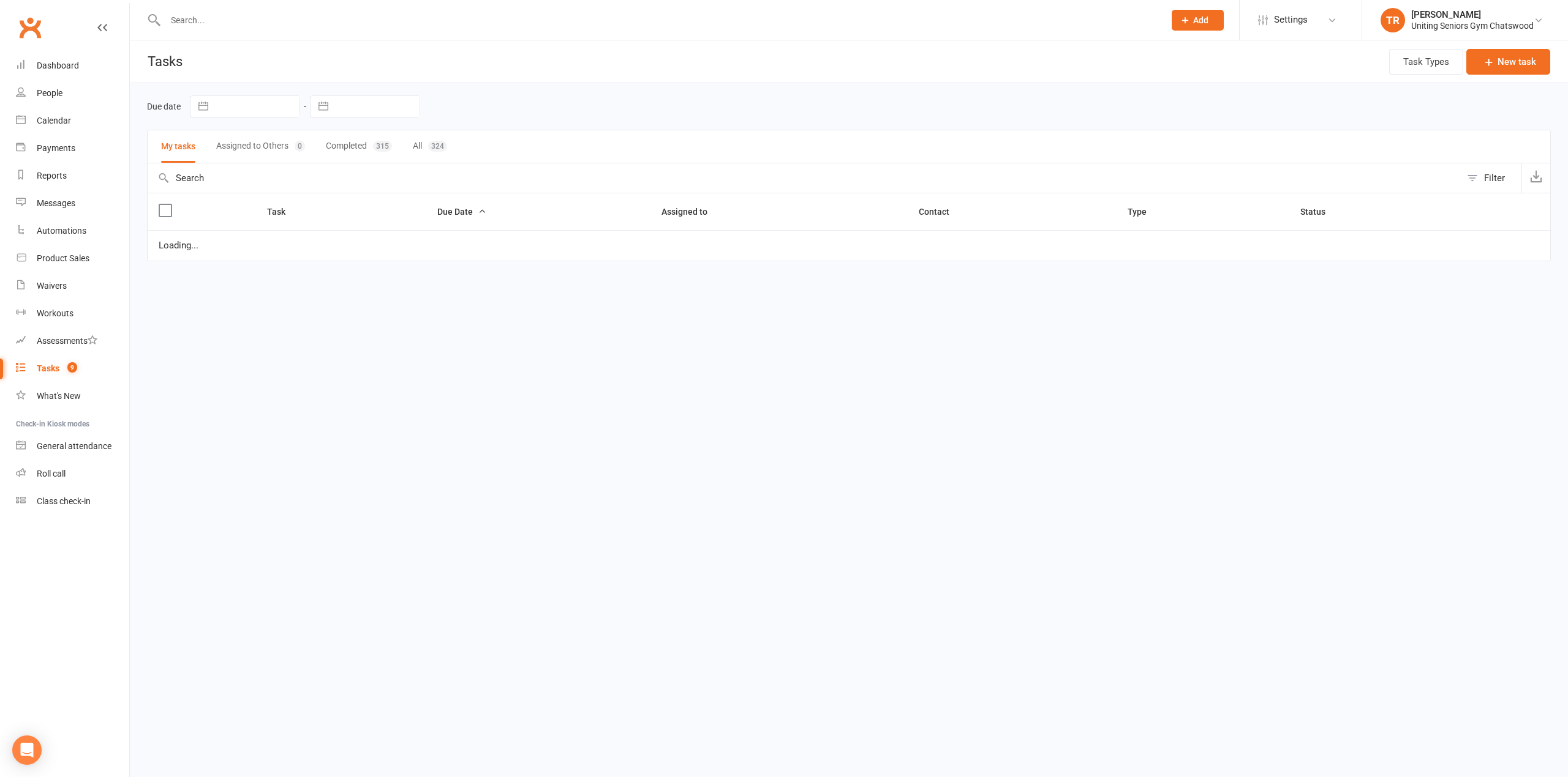
select select "started"
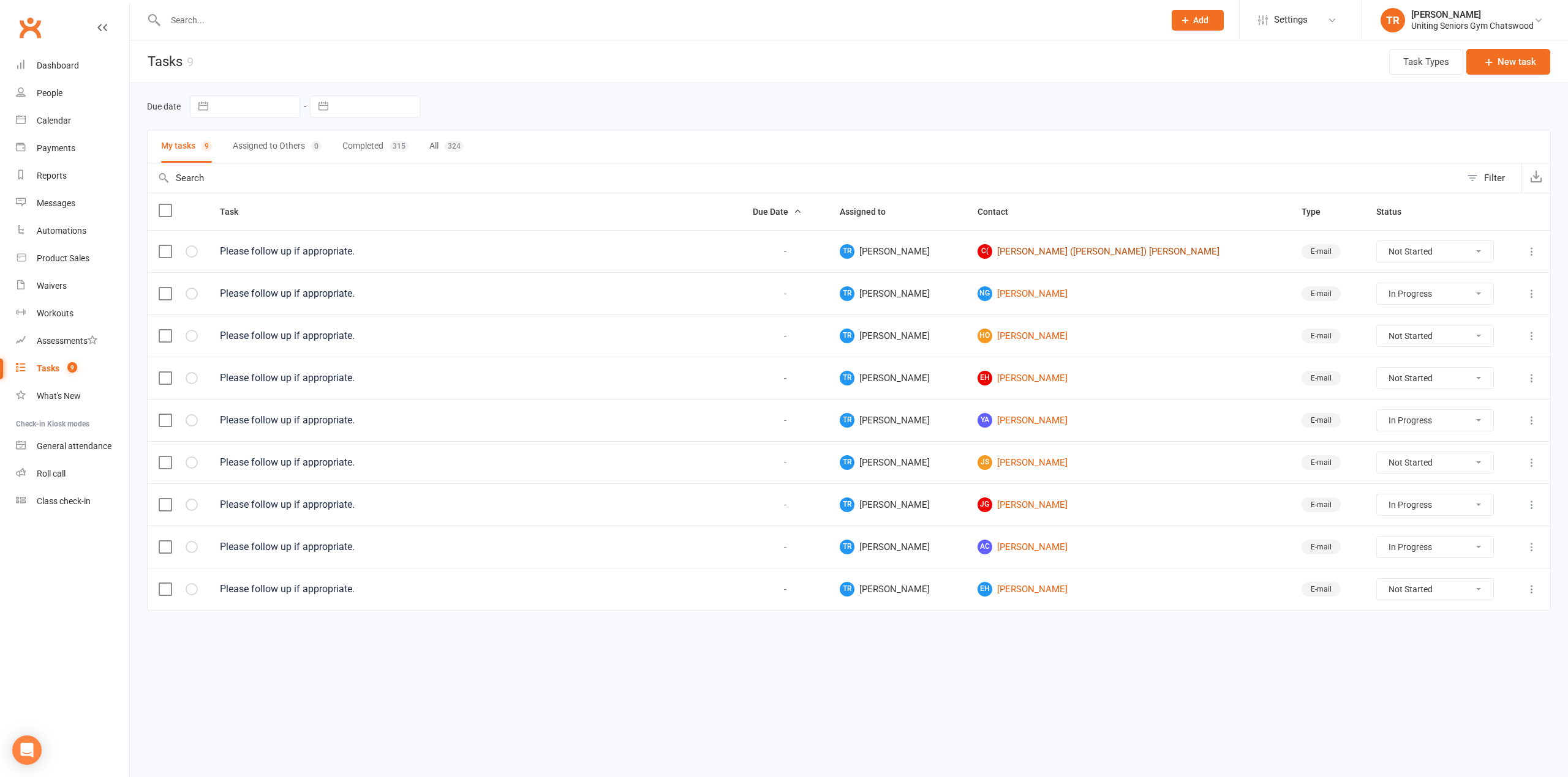
click at [1035, 251] on link "C( [PERSON_NAME] ([PERSON_NAME]) [PERSON_NAME]" at bounding box center [1128, 252] width 302 height 15
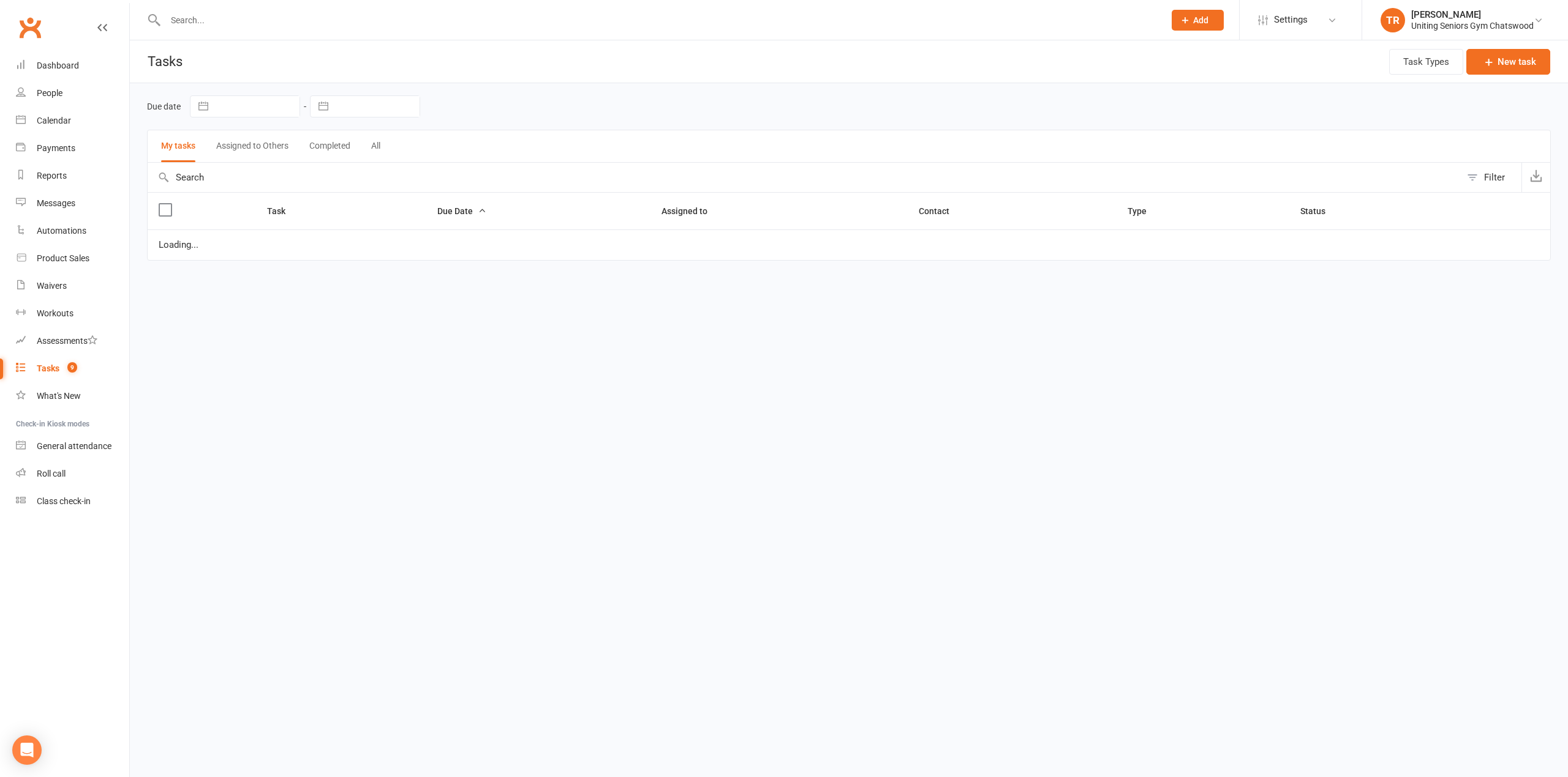
select select "started"
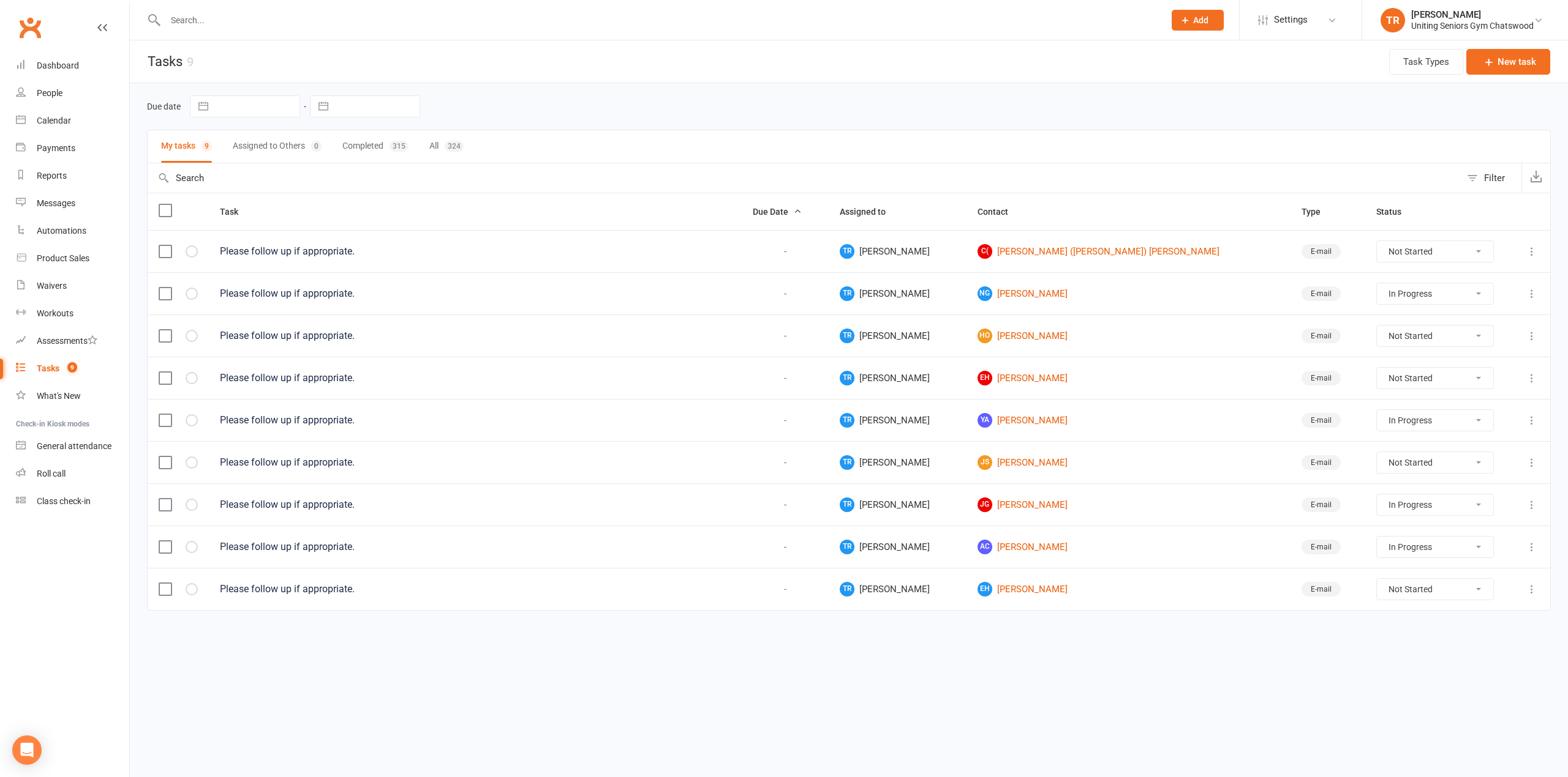
click at [1448, 255] on select "Not Started In Progress Waiting Complete" at bounding box center [1435, 251] width 117 height 21
click at [1377, 243] on select "Not Started In Progress Waiting Complete" at bounding box center [1435, 251] width 117 height 21
select select "unstarted"
select select "started"
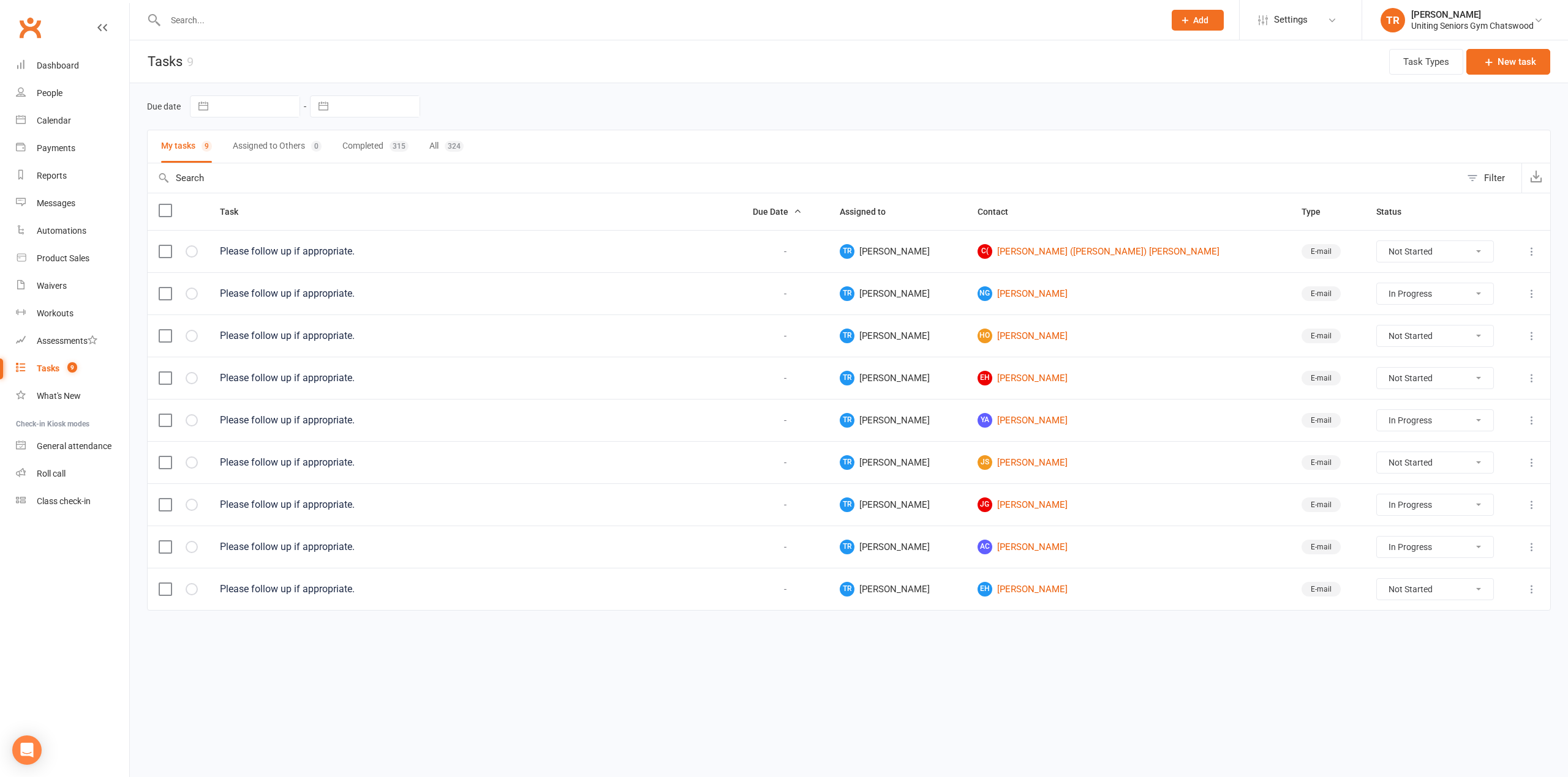
select select "started"
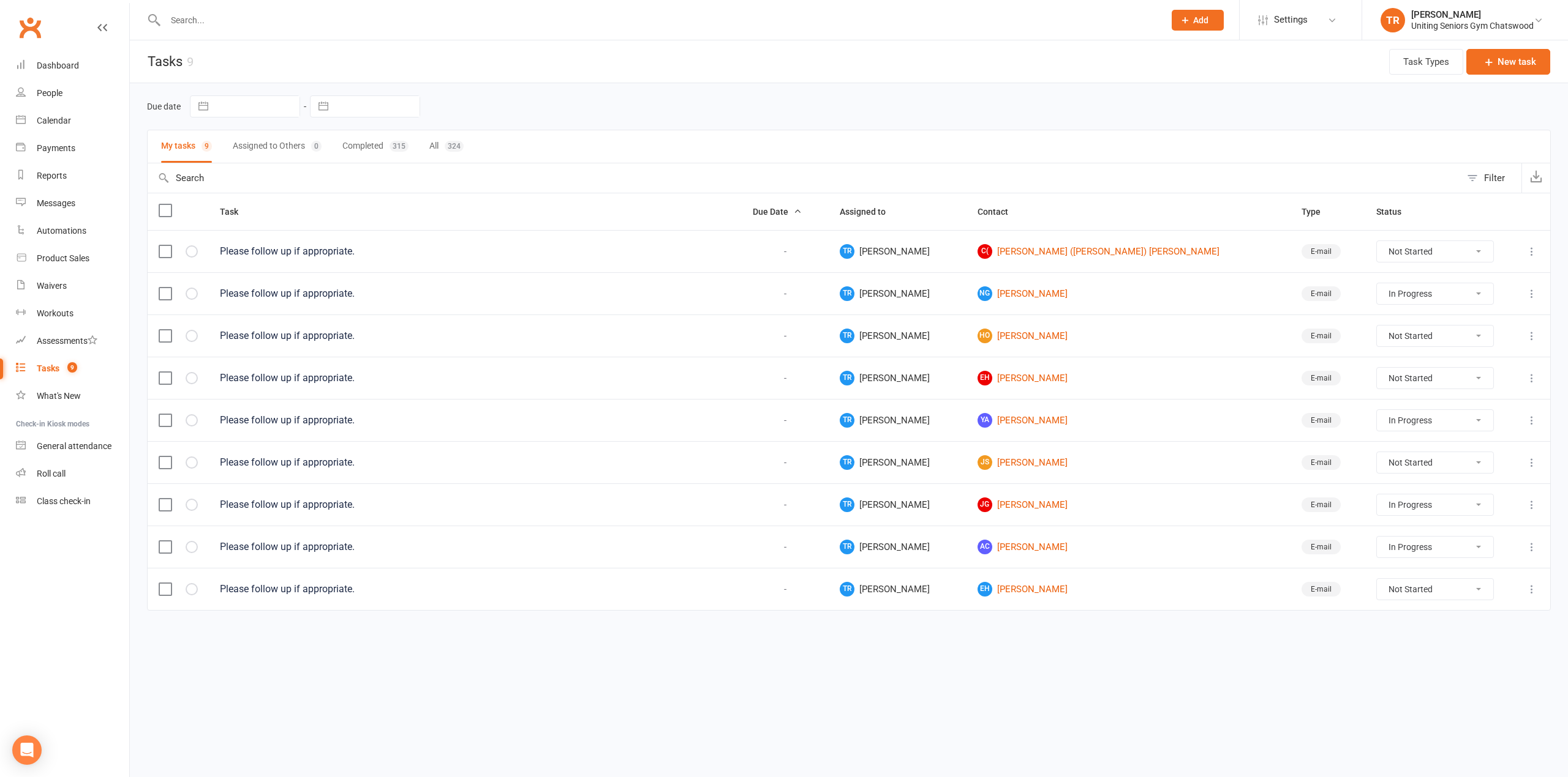
select select "started"
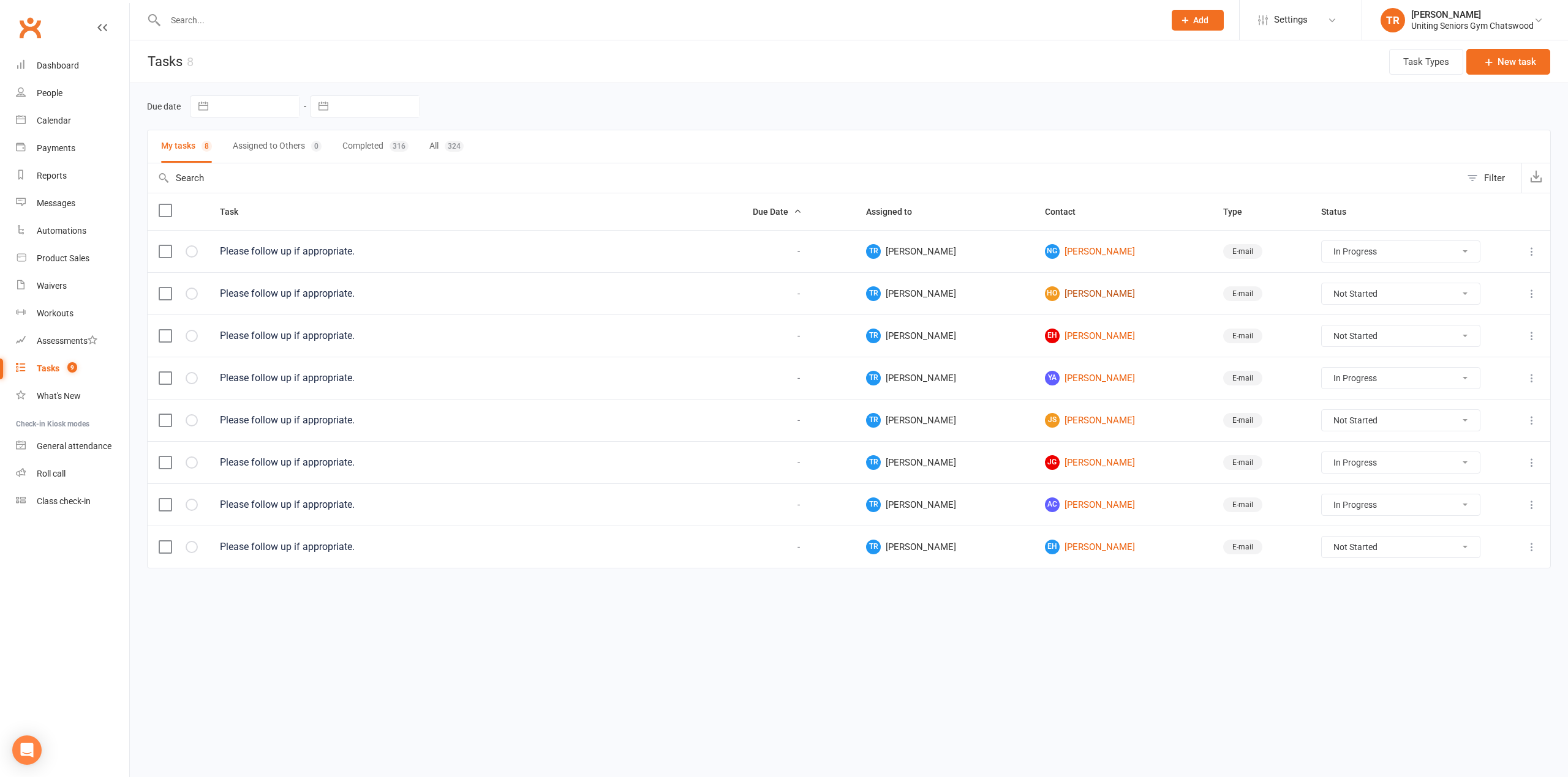
click at [1057, 301] on link "HO [PERSON_NAME]" at bounding box center [1123, 294] width 156 height 15
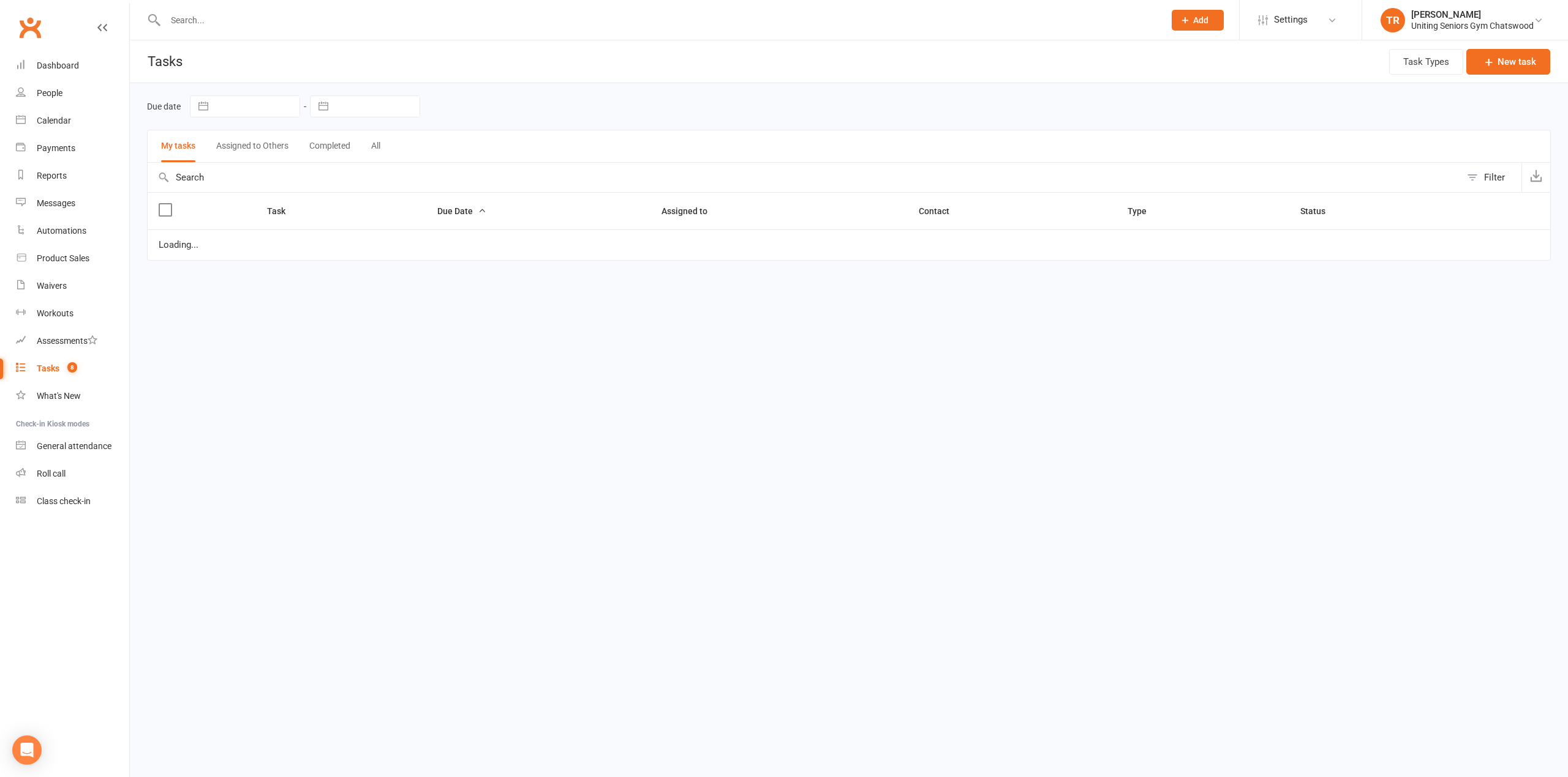
select select "started"
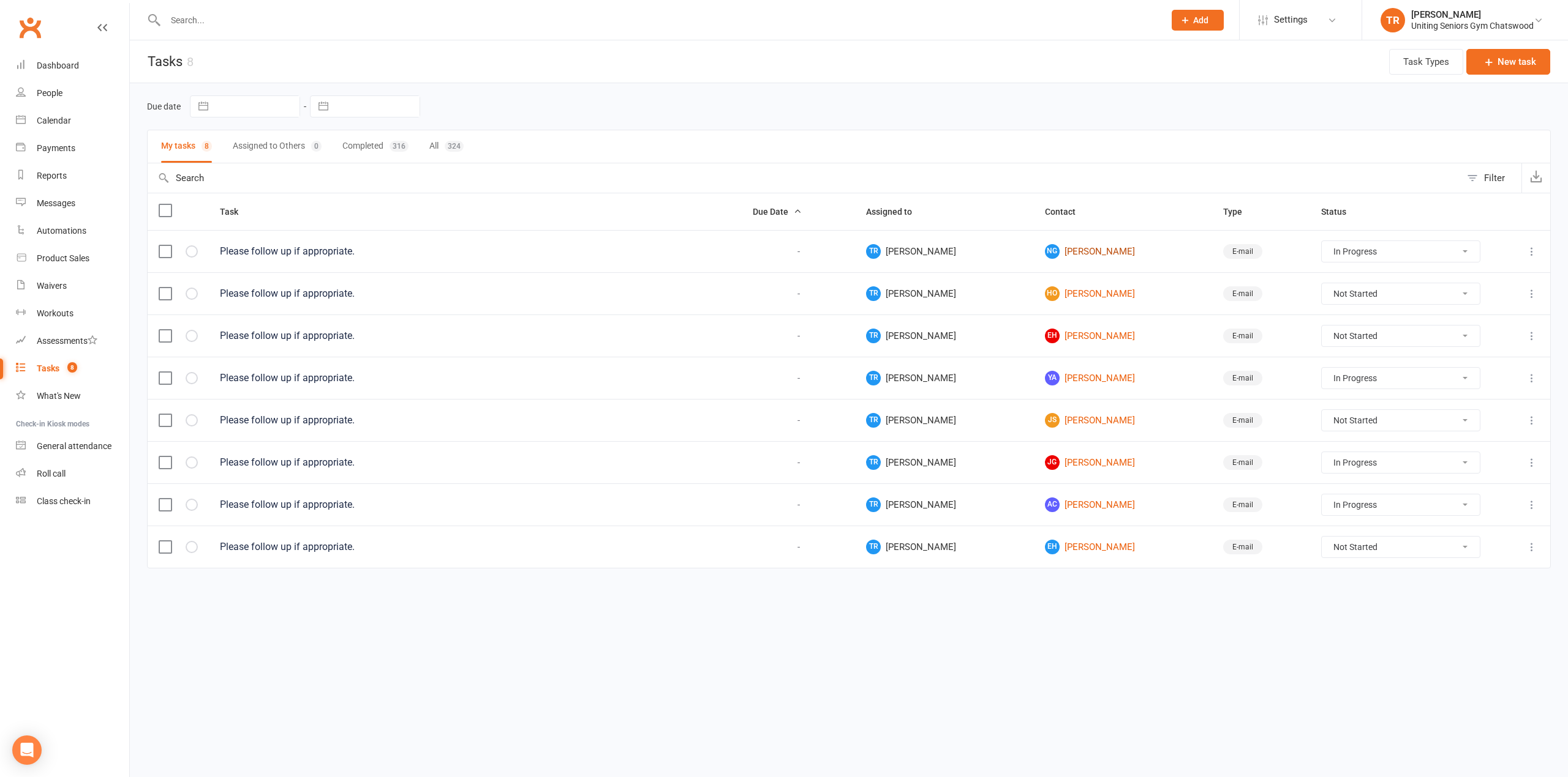
click at [1045, 255] on link "NG [PERSON_NAME]" at bounding box center [1123, 252] width 156 height 15
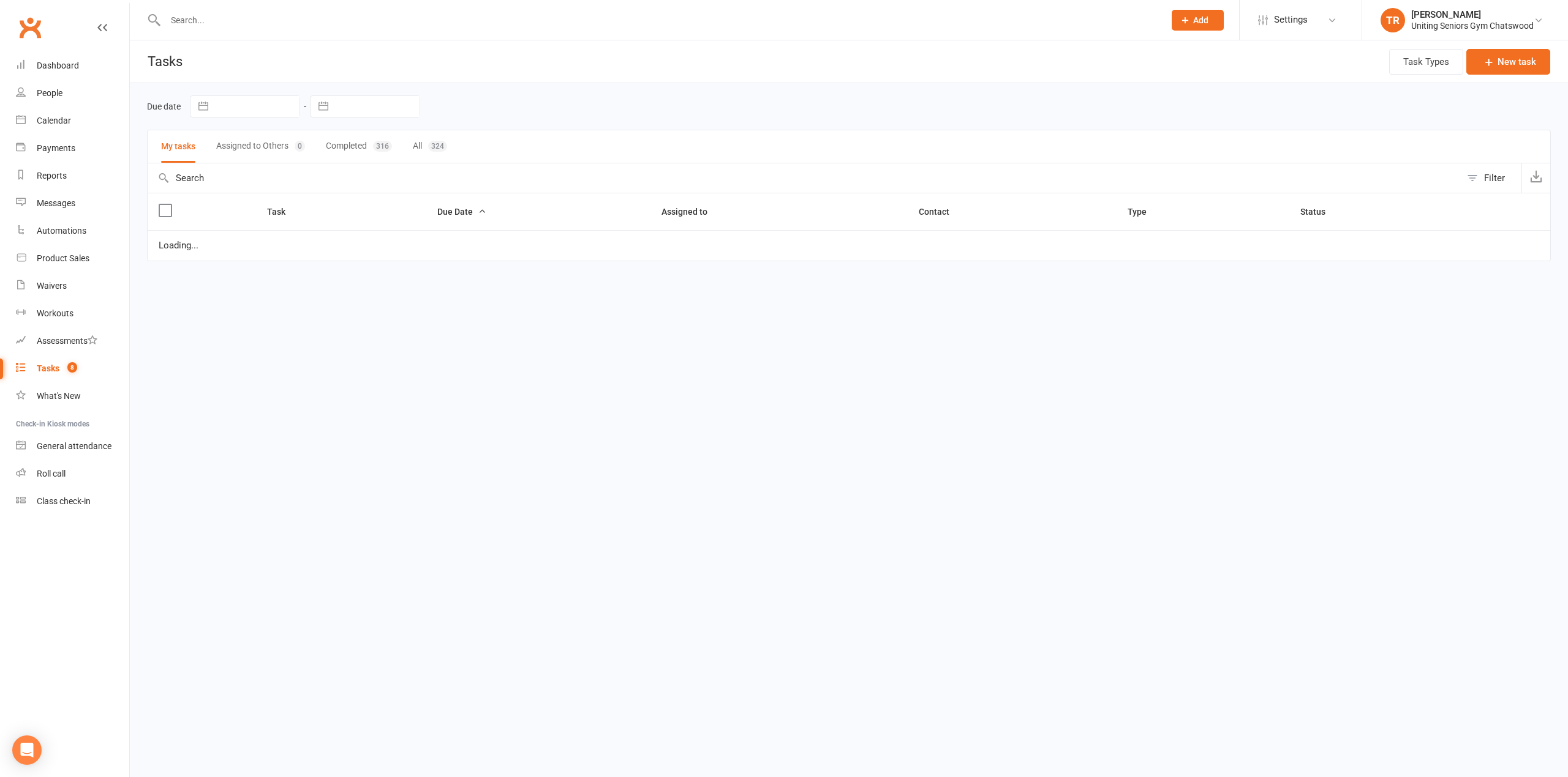
select select "started"
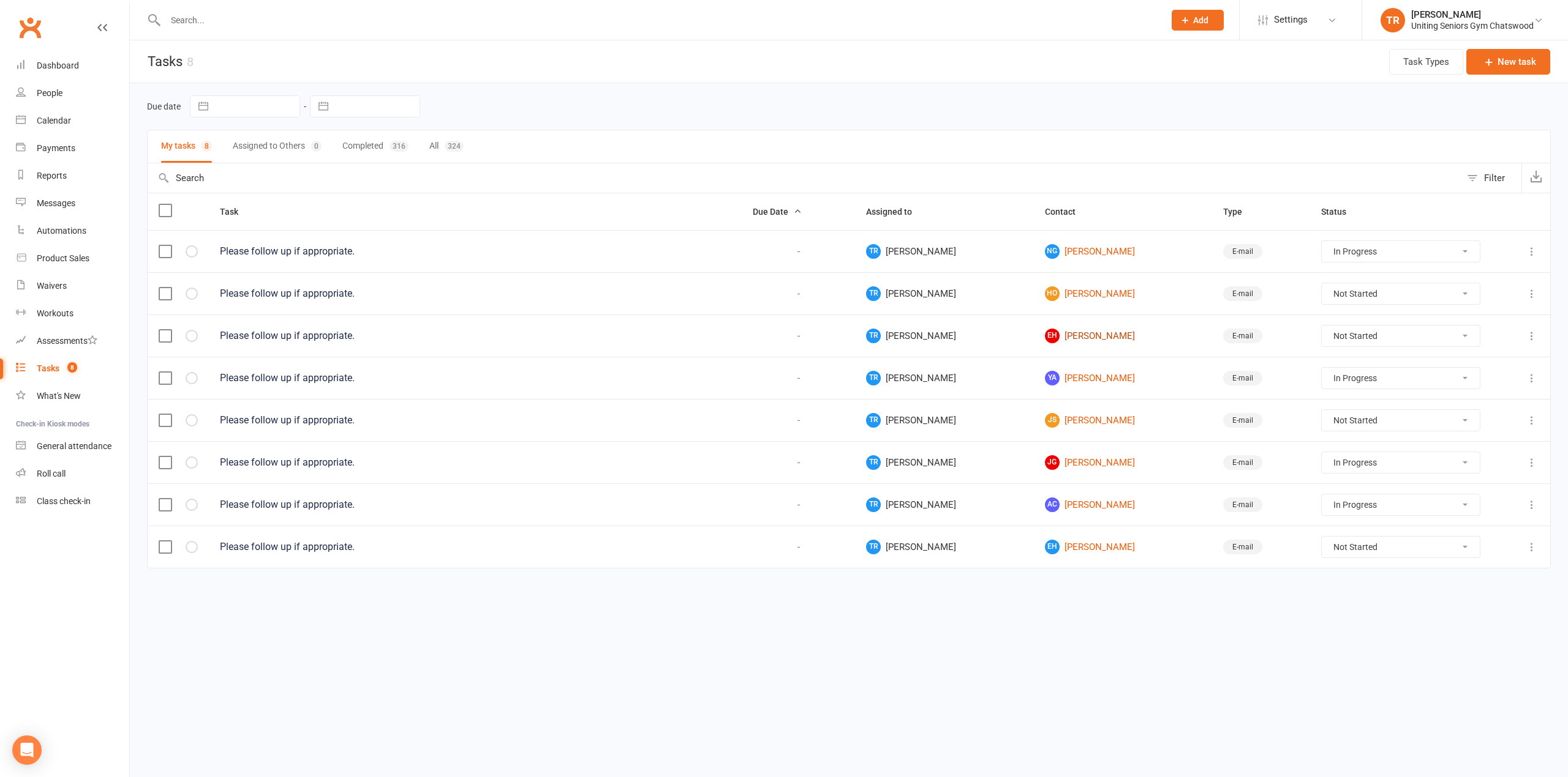
click at [1057, 334] on link "EH [PERSON_NAME]" at bounding box center [1123, 336] width 156 height 15
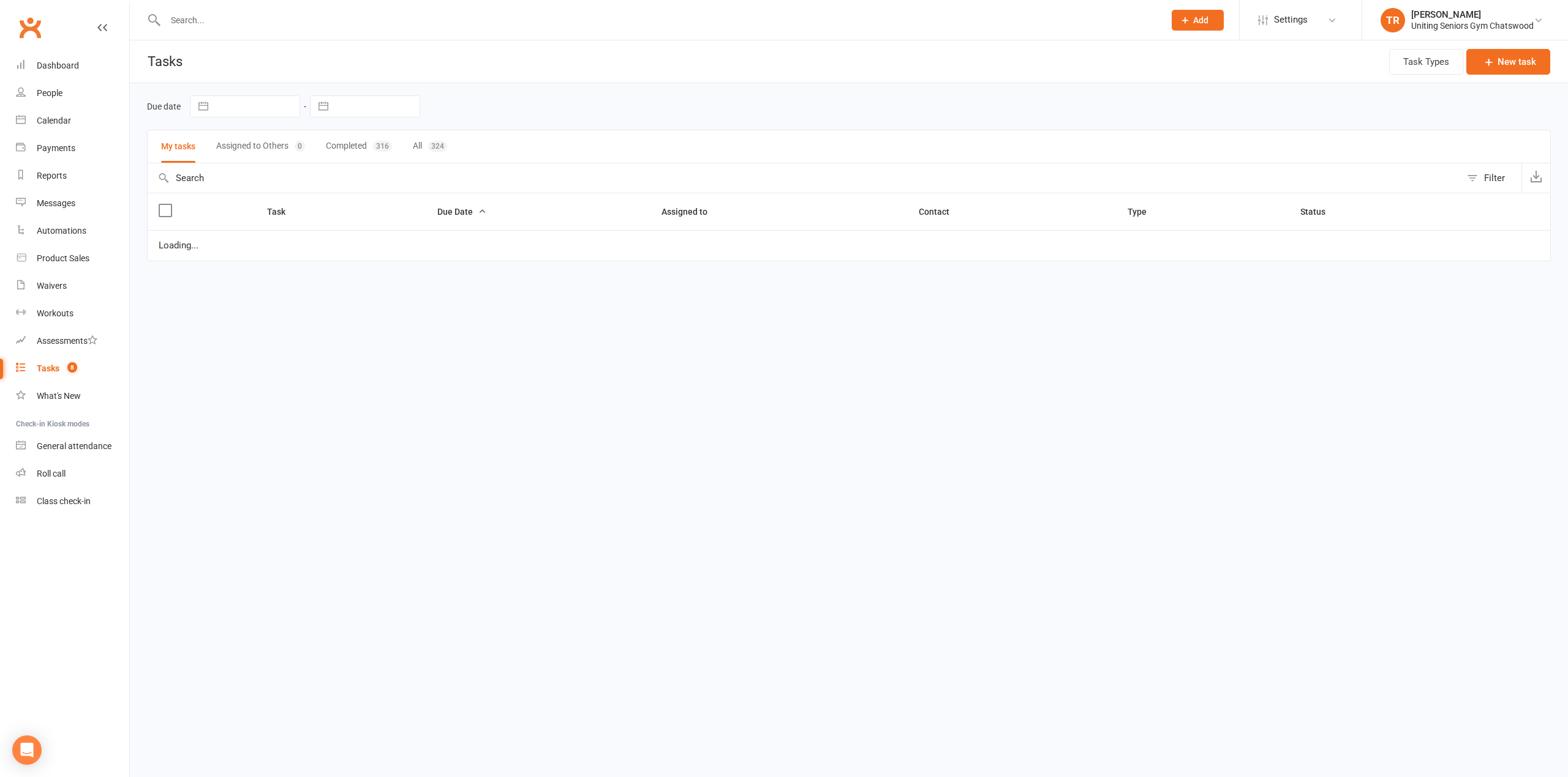
select select "started"
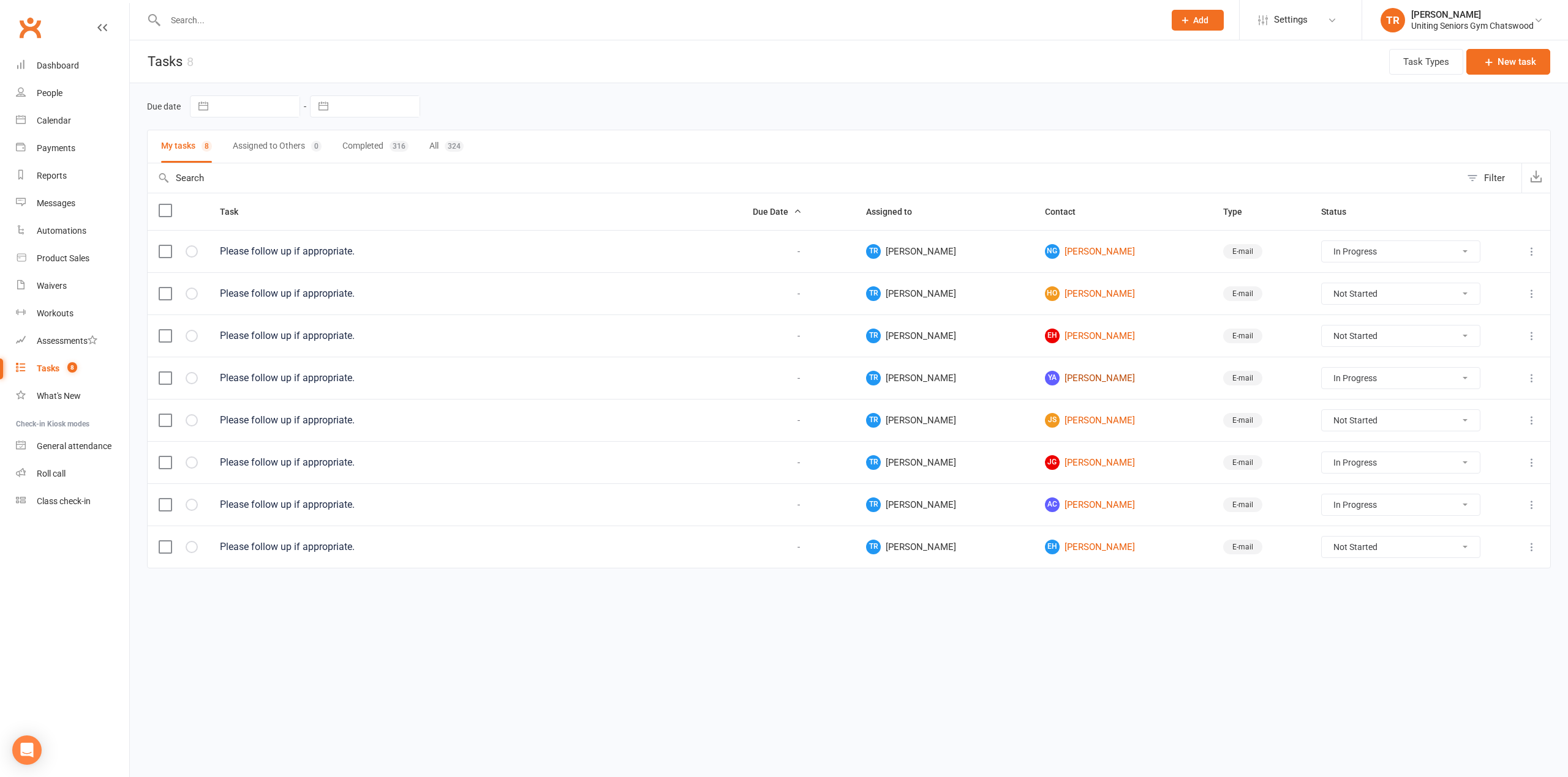
click at [1054, 378] on link "YA [PERSON_NAME]" at bounding box center [1123, 379] width 156 height 15
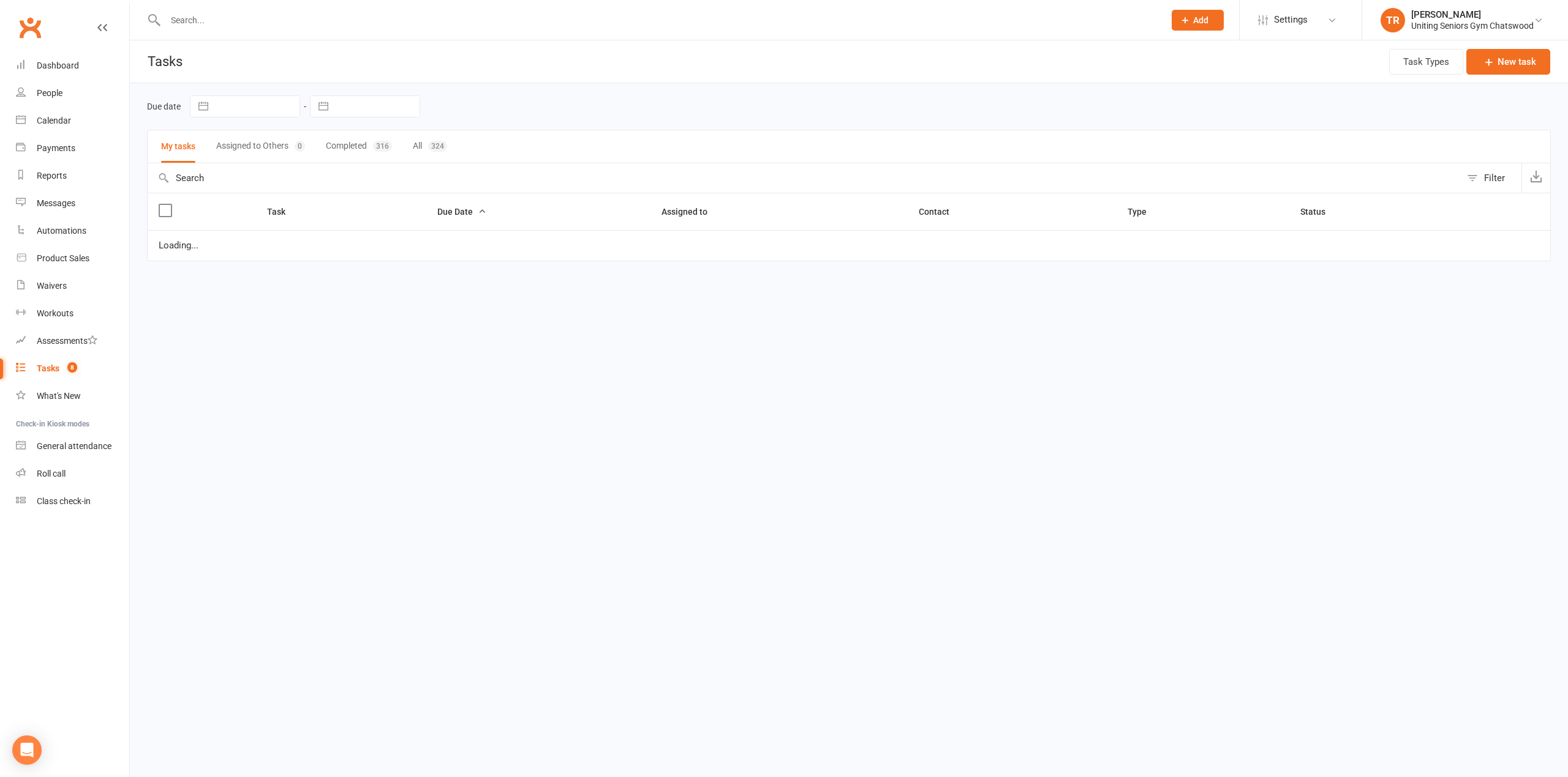
select select "started"
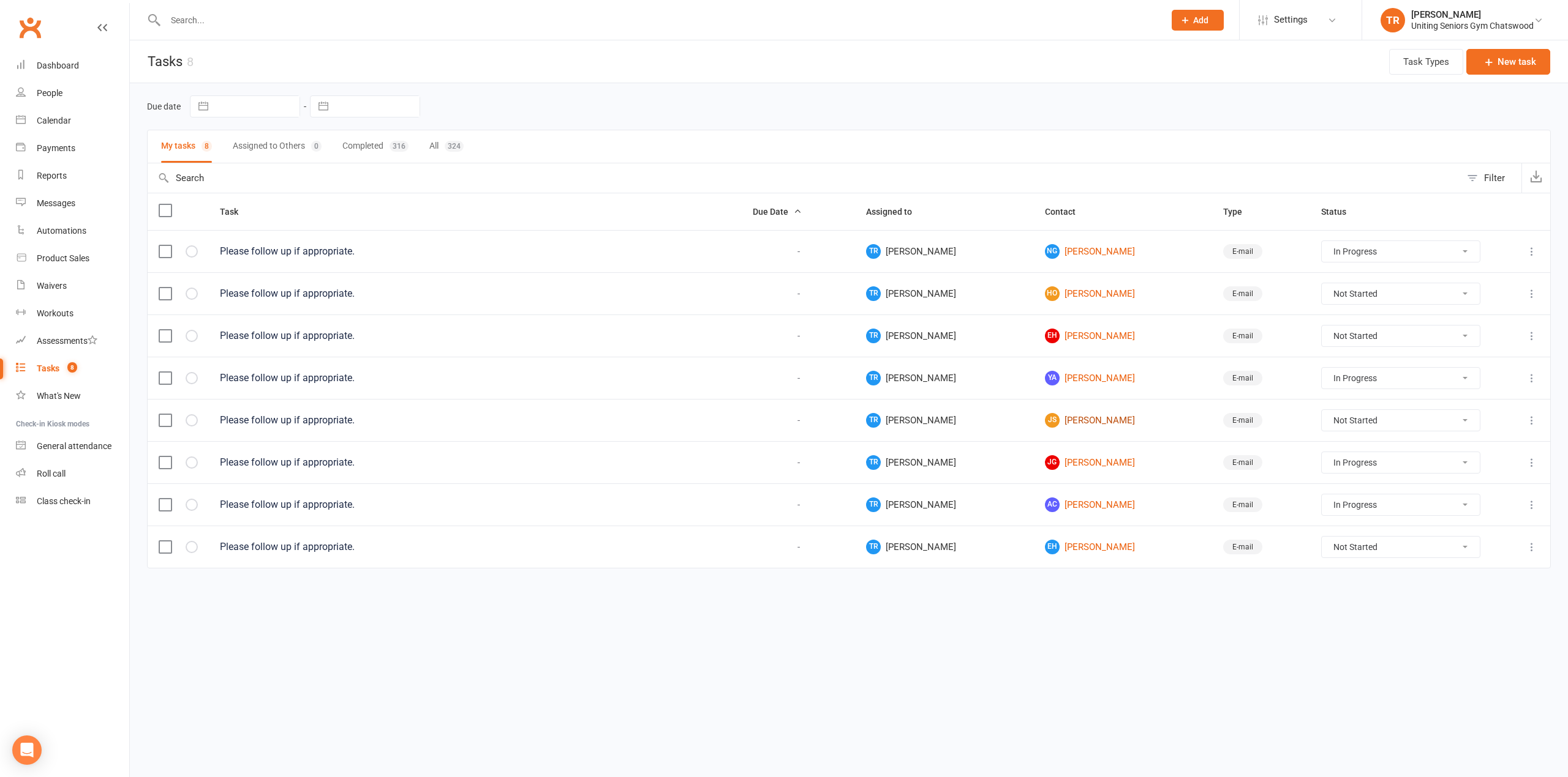
click at [1069, 421] on link "JS [PERSON_NAME]" at bounding box center [1123, 421] width 156 height 15
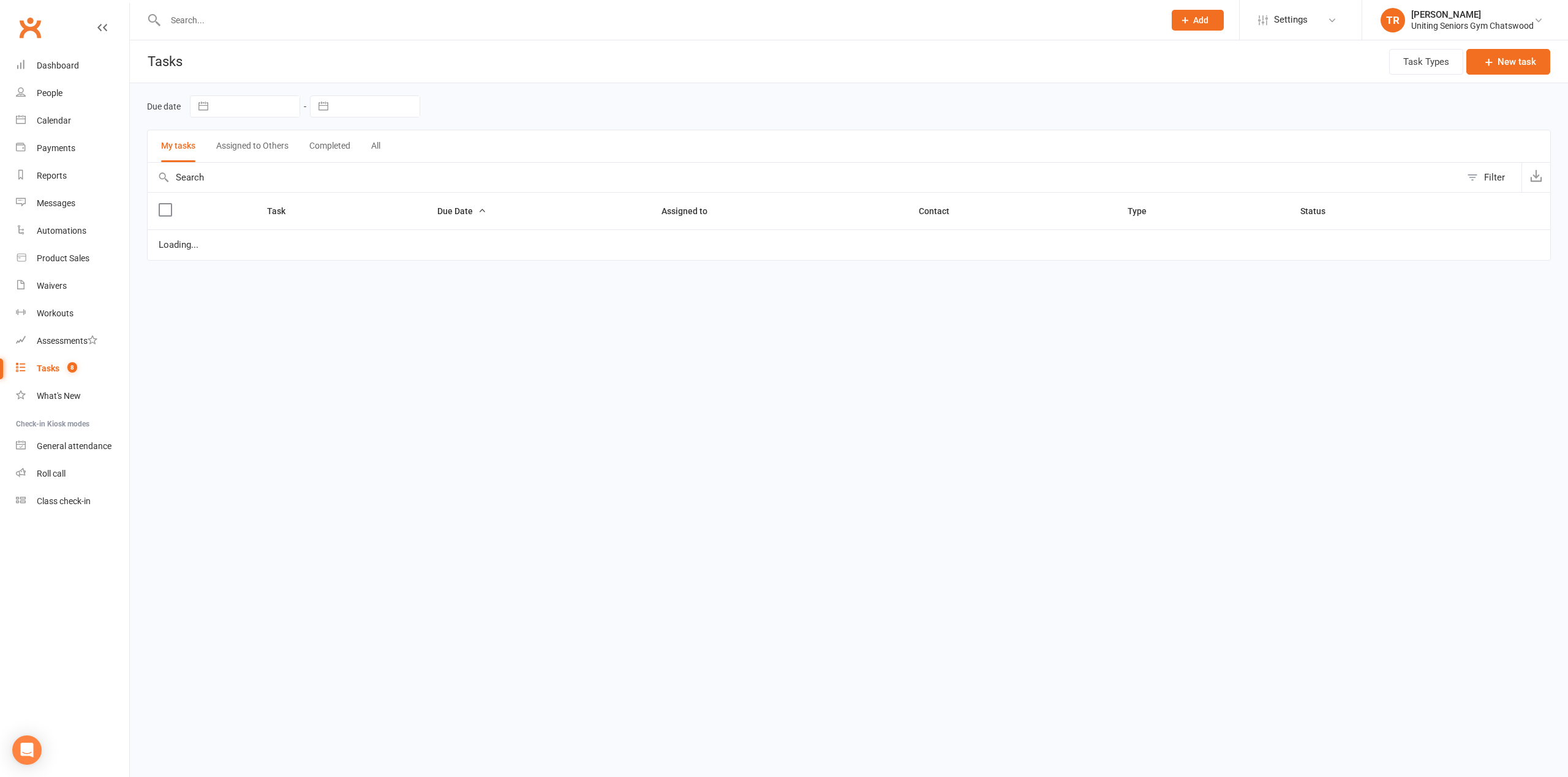
select select "started"
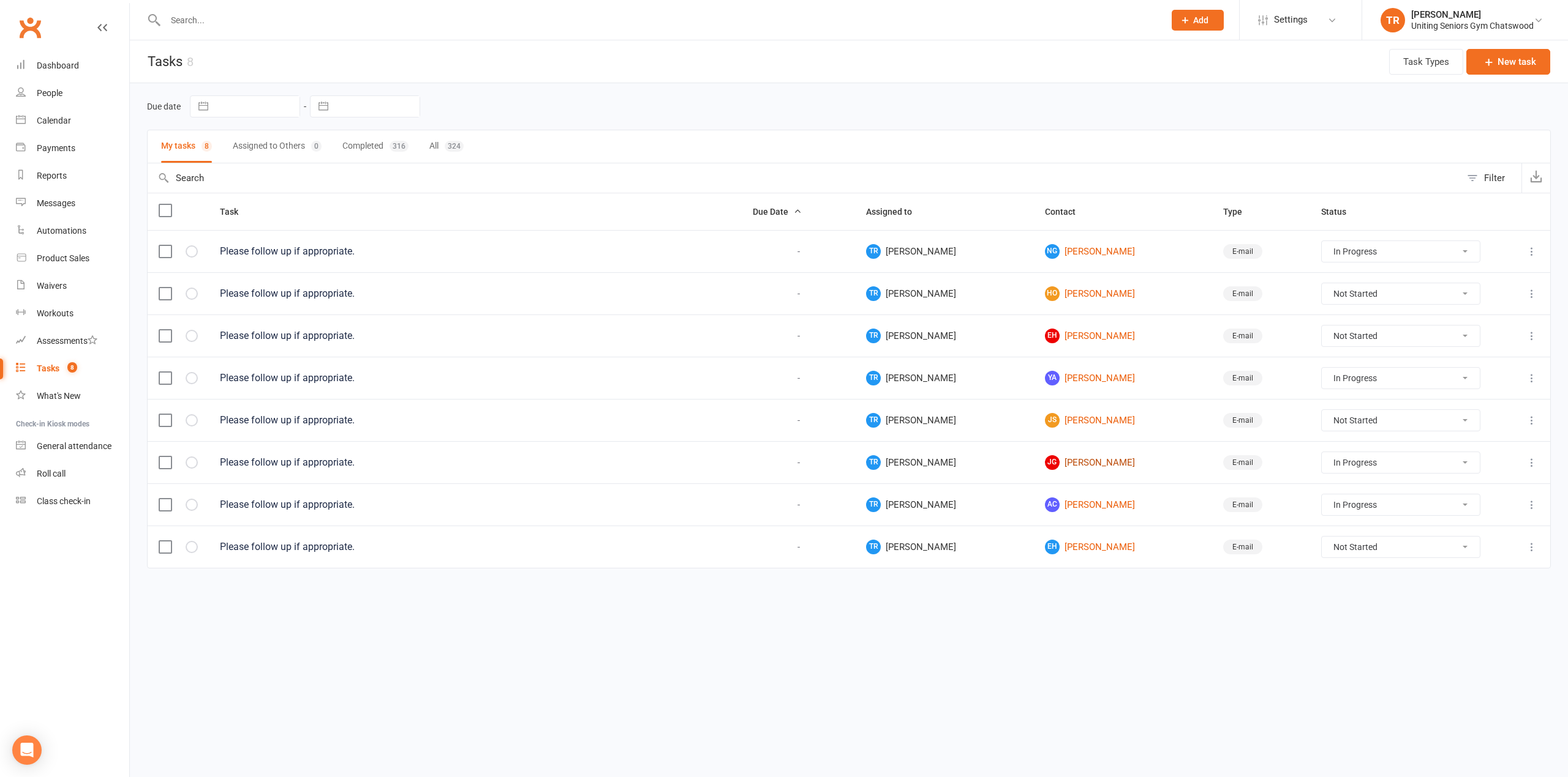
click at [1056, 466] on link "[PERSON_NAME]" at bounding box center [1123, 463] width 156 height 15
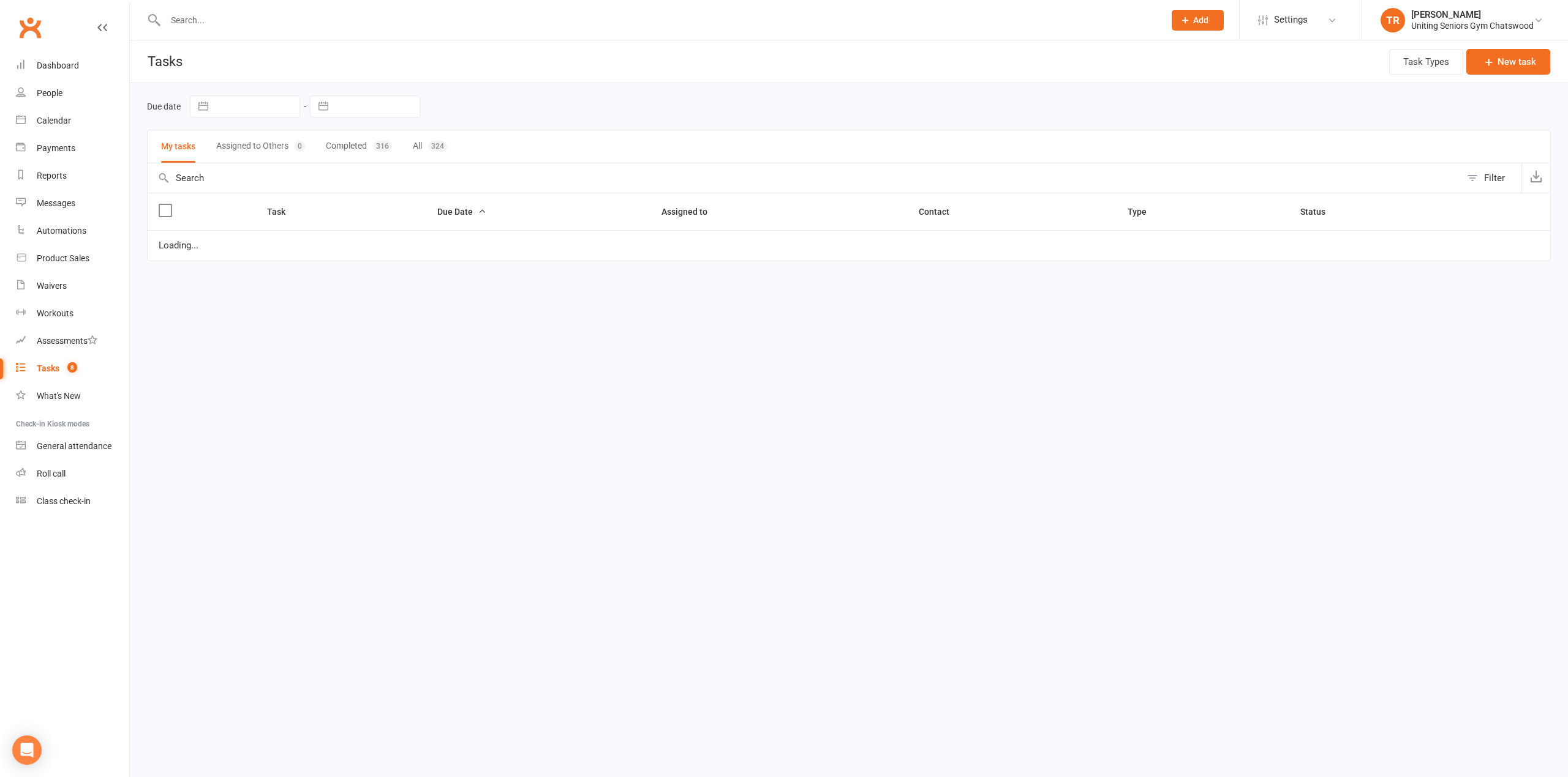
select select "started"
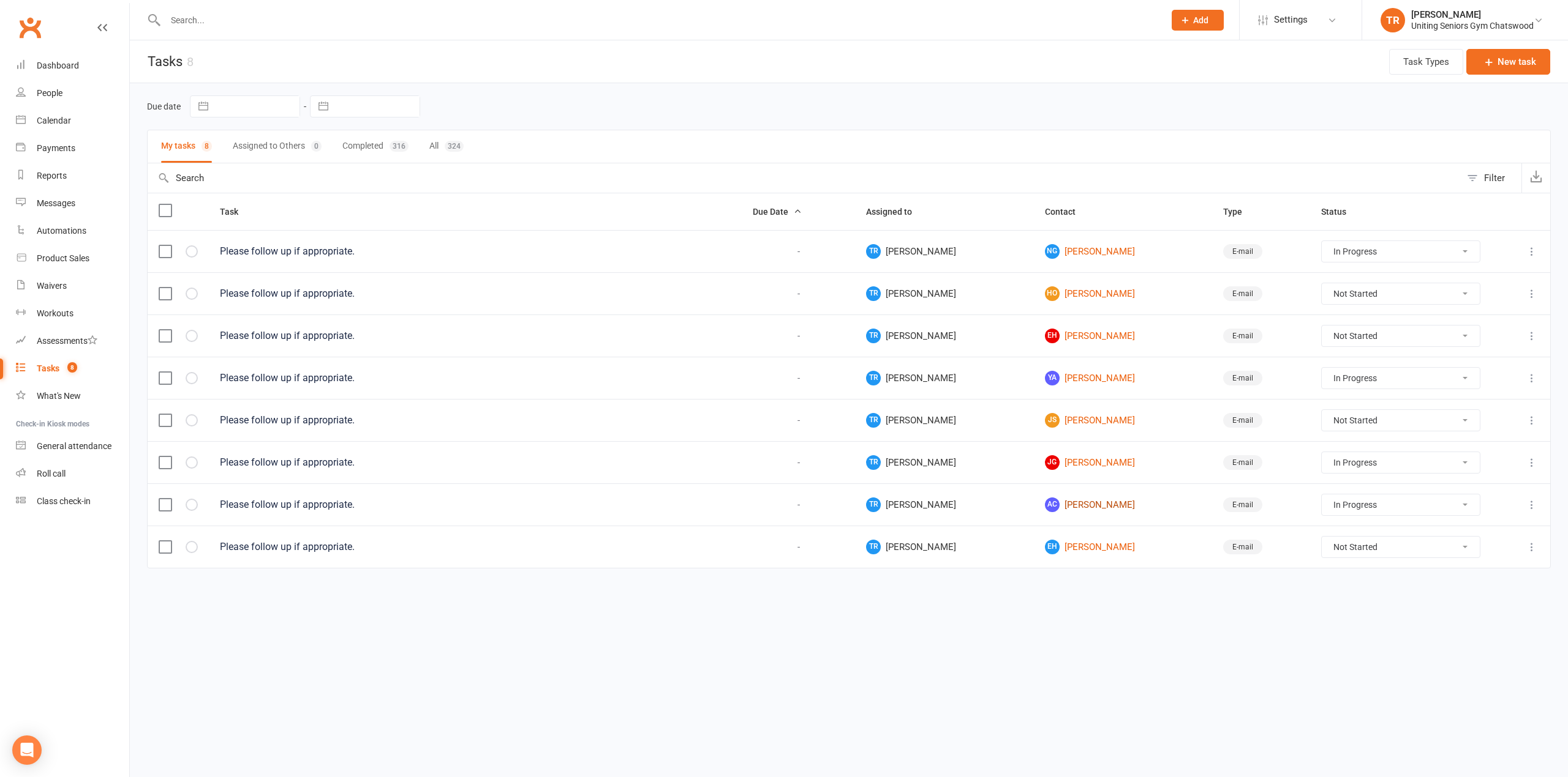
click at [1047, 512] on link "AC [PERSON_NAME]" at bounding box center [1123, 505] width 156 height 15
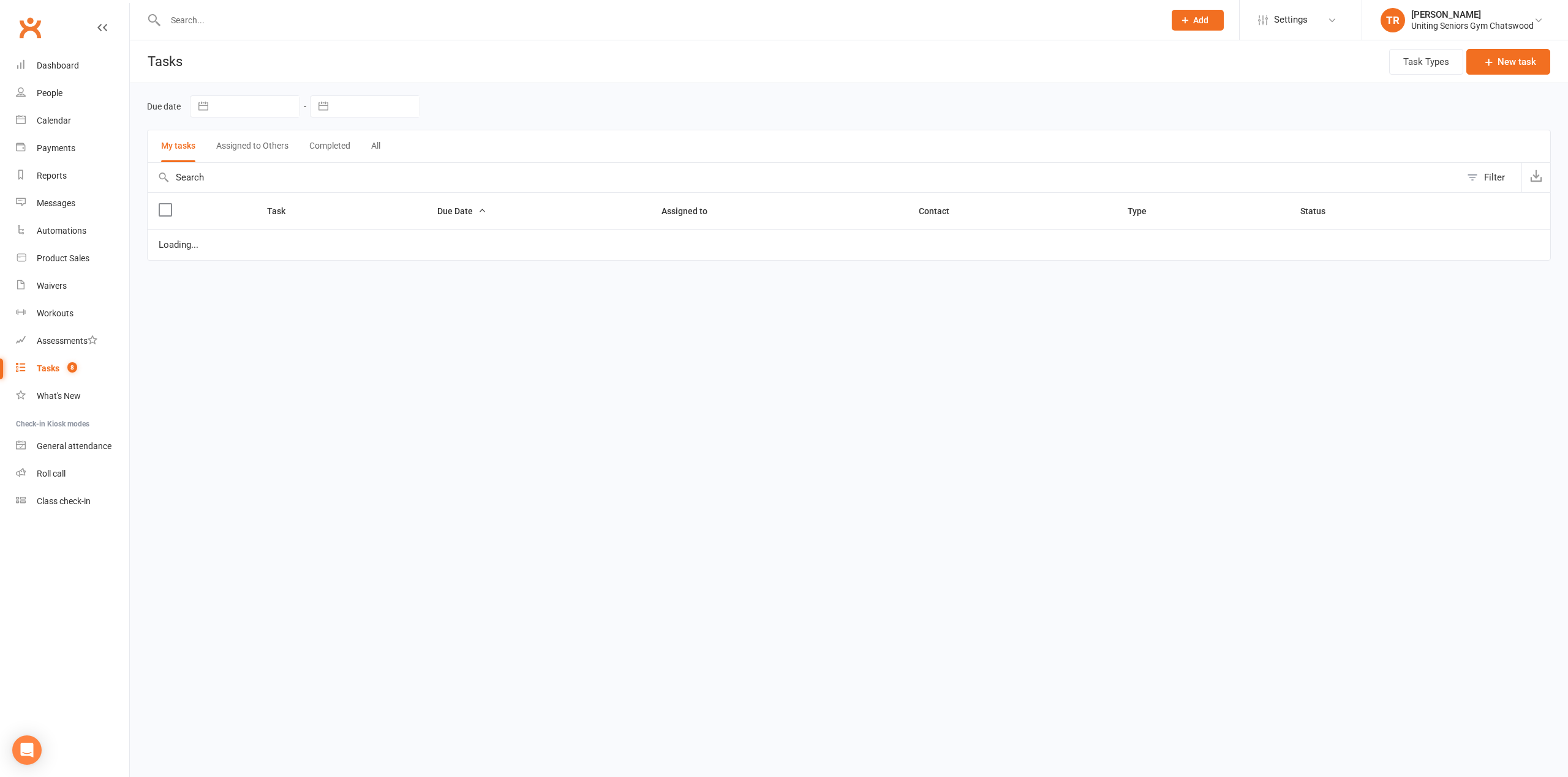
select select "started"
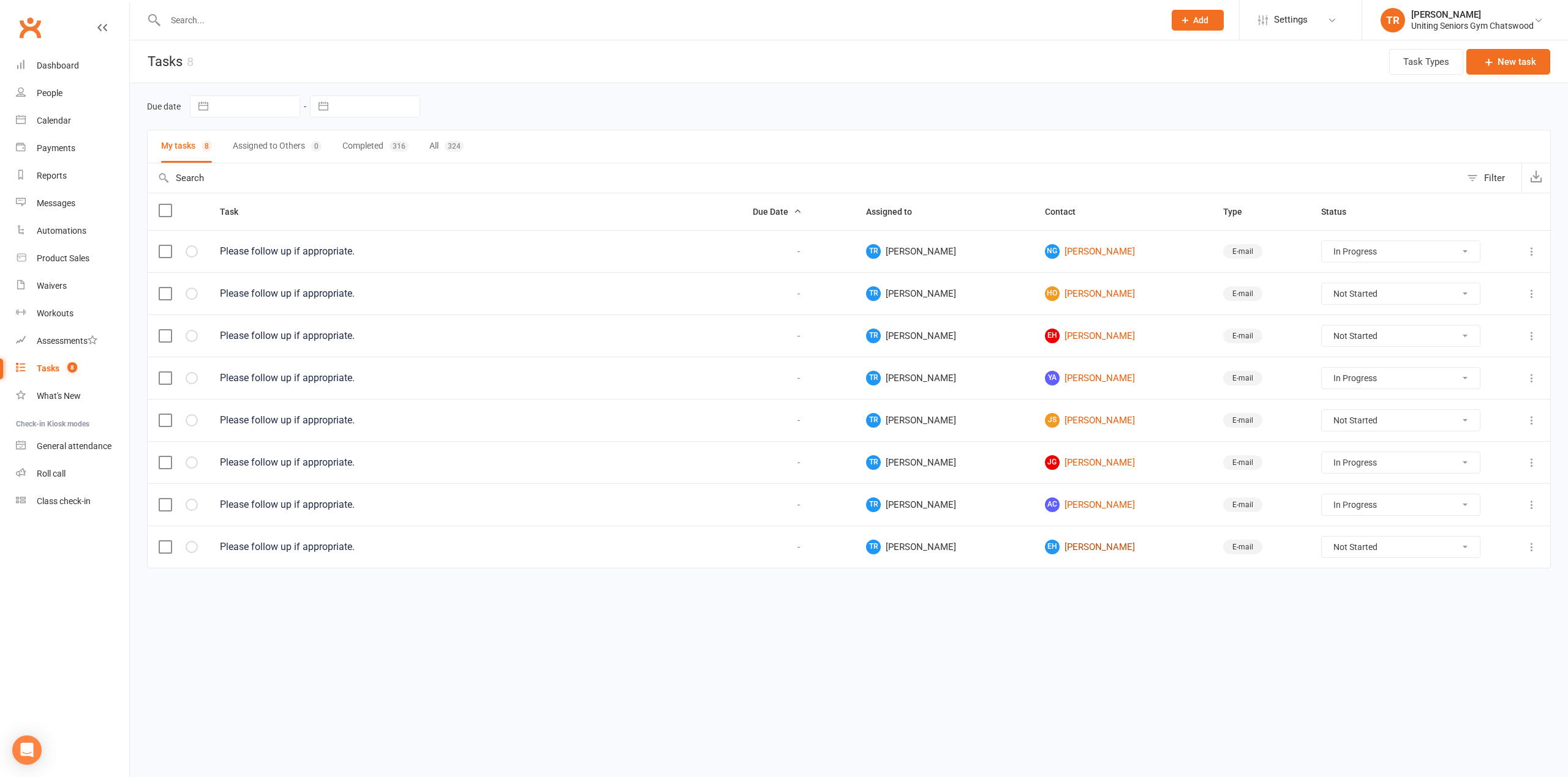
click at [1052, 552] on link "EH [PERSON_NAME]" at bounding box center [1123, 547] width 156 height 15
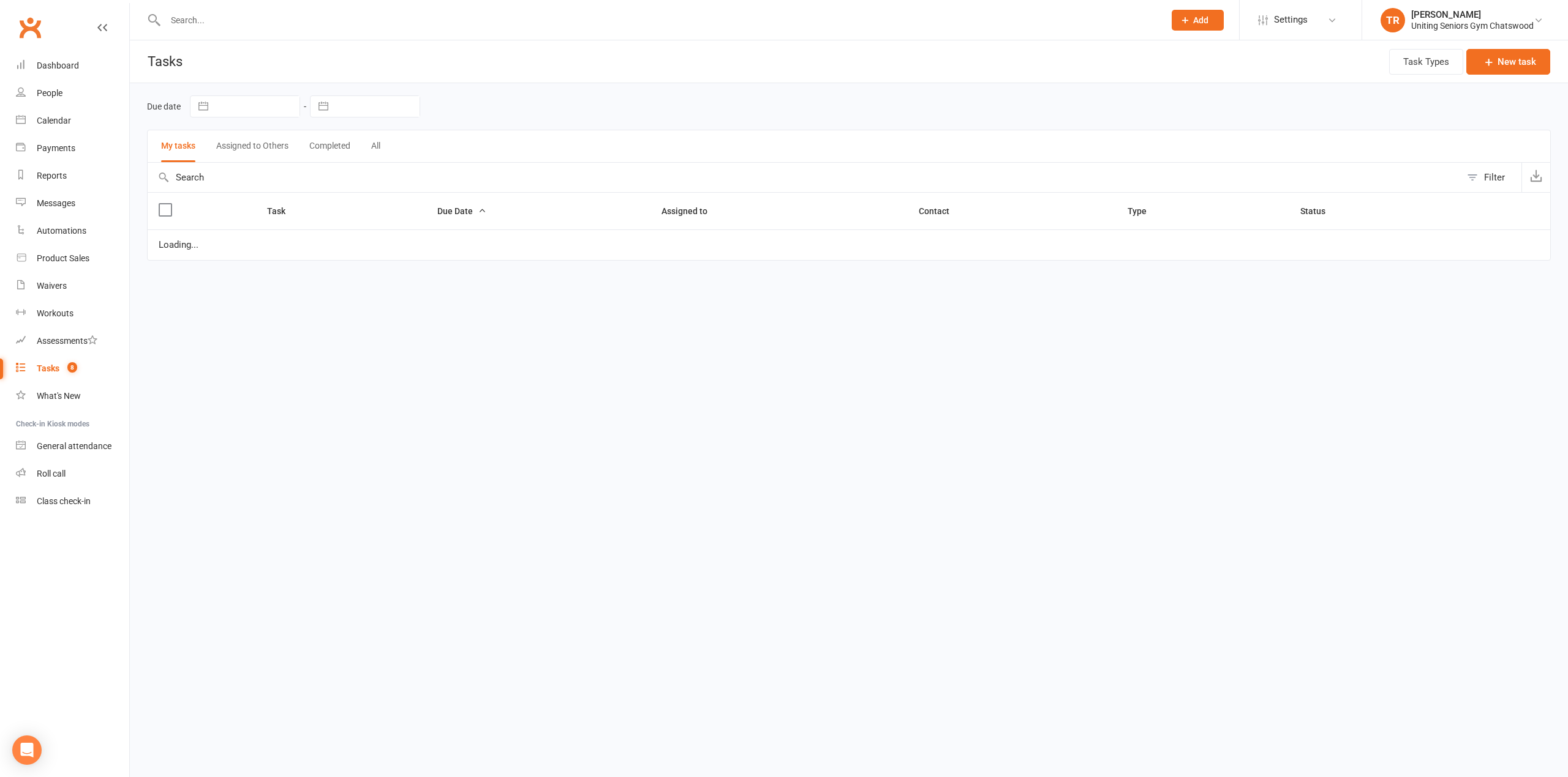
select select "started"
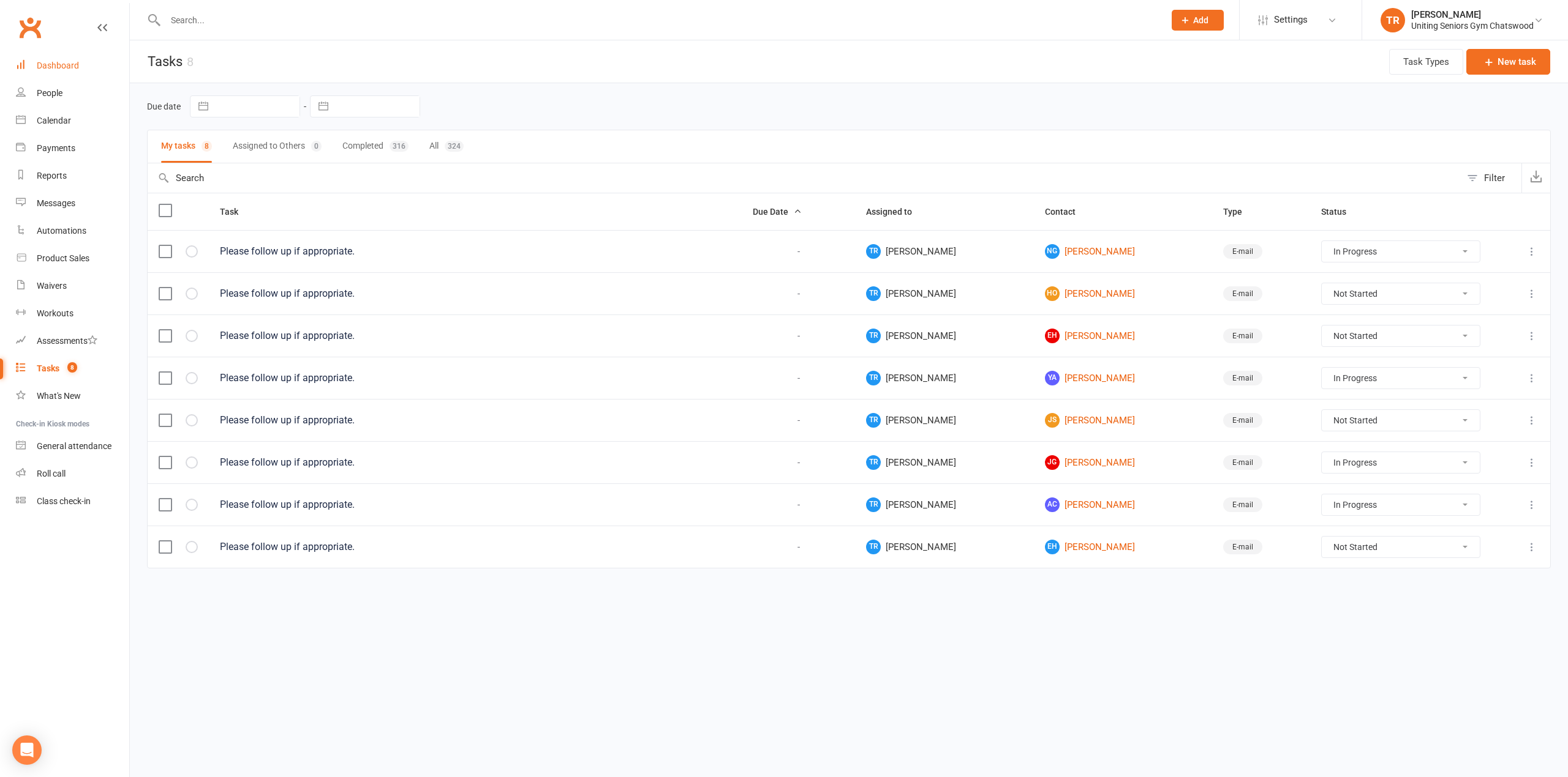
drag, startPoint x: 59, startPoint y: 60, endPoint x: 81, endPoint y: 3, distance: 61.1
click at [59, 57] on link "Dashboard" at bounding box center [72, 66] width 113 height 27
